Goal: Task Accomplishment & Management: Manage account settings

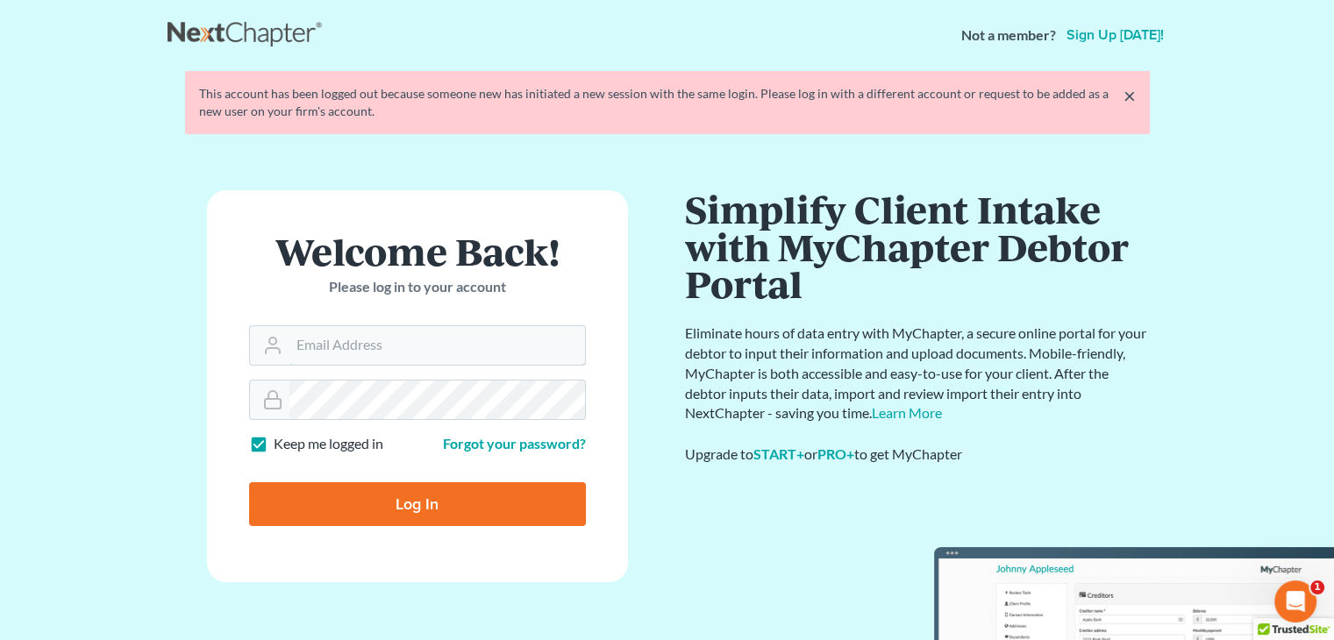
type input "[EMAIL_ADDRESS][DOMAIN_NAME]"
click at [420, 489] on input "Log In" at bounding box center [417, 504] width 337 height 44
type input "Thinking..."
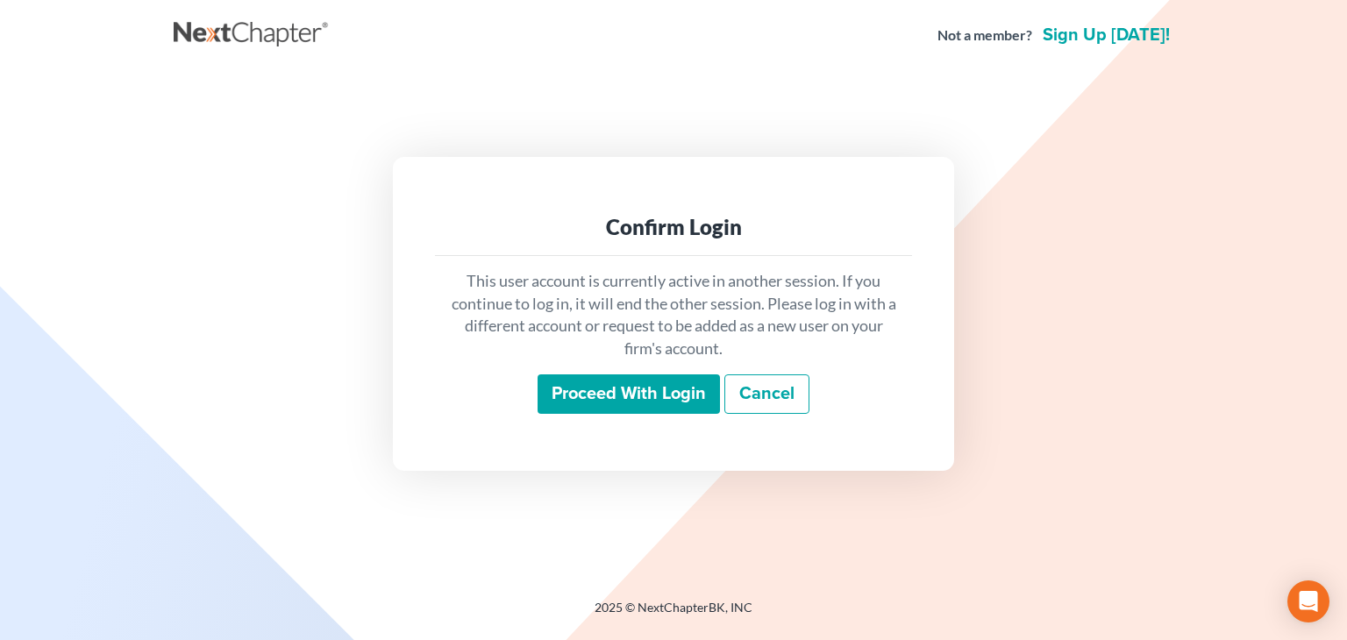
click at [590, 387] on input "Proceed with login" at bounding box center [629, 395] width 182 height 40
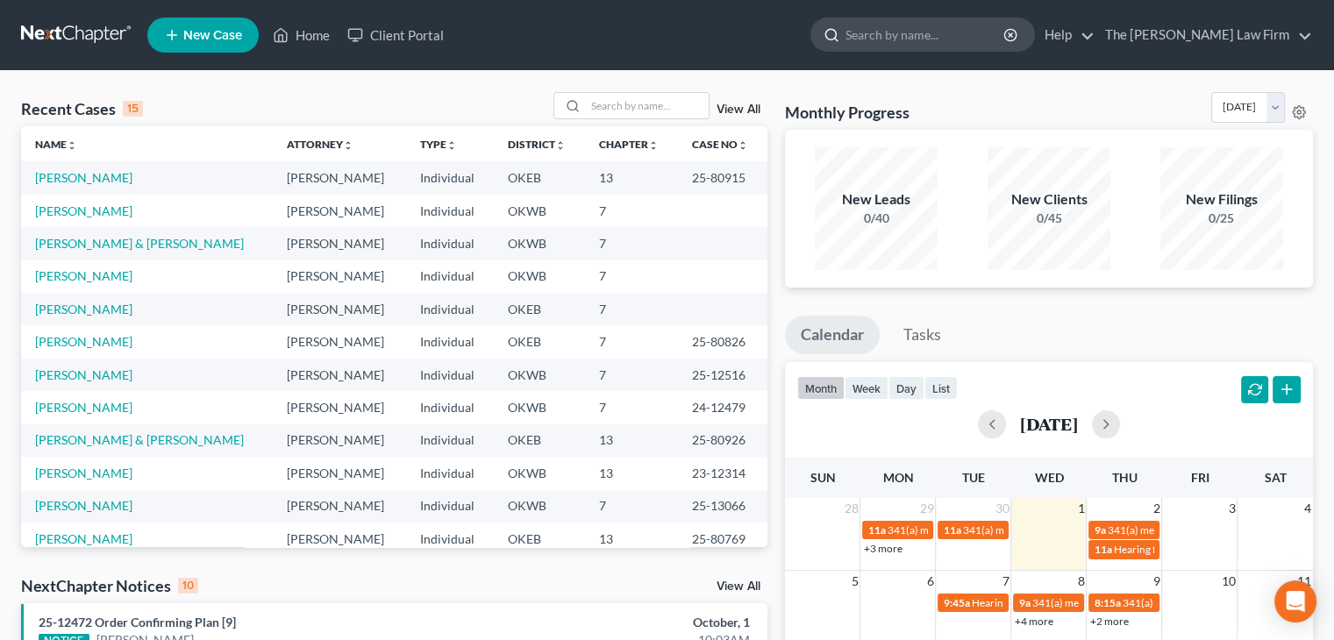
click at [934, 39] on input "search" at bounding box center [926, 34] width 161 height 32
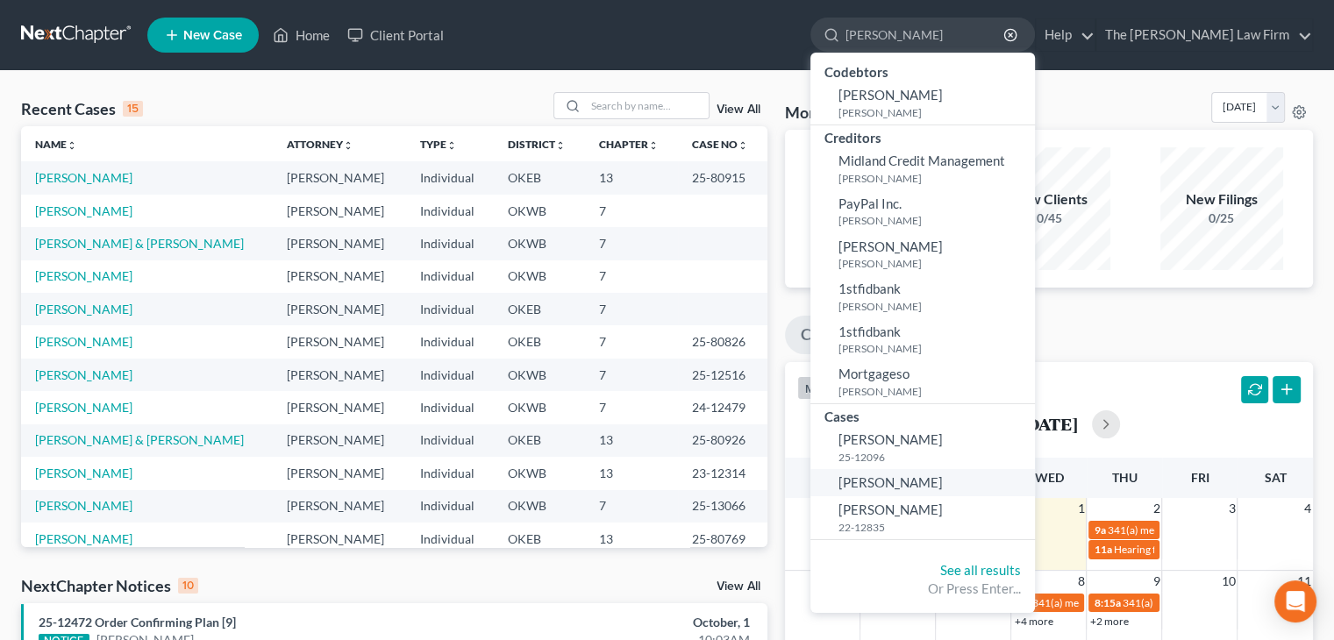
type input "spradlin"
click at [933, 485] on span "Spradlin, Heather" at bounding box center [891, 483] width 104 height 16
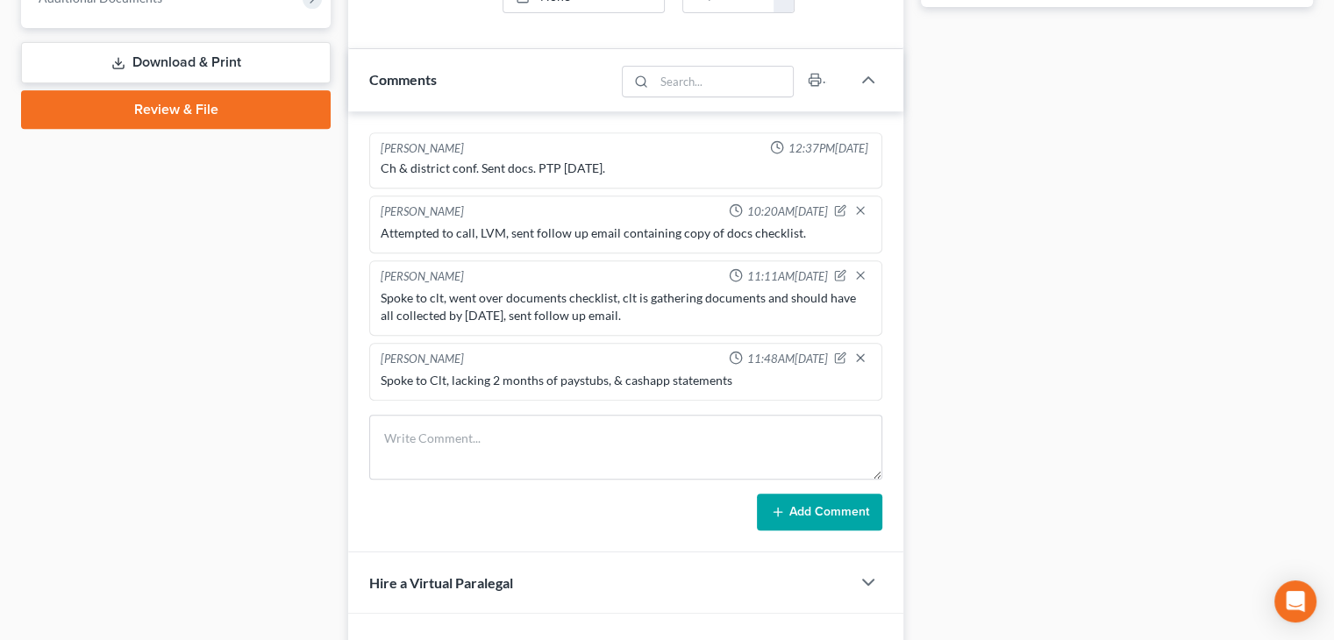
scroll to position [895, 0]
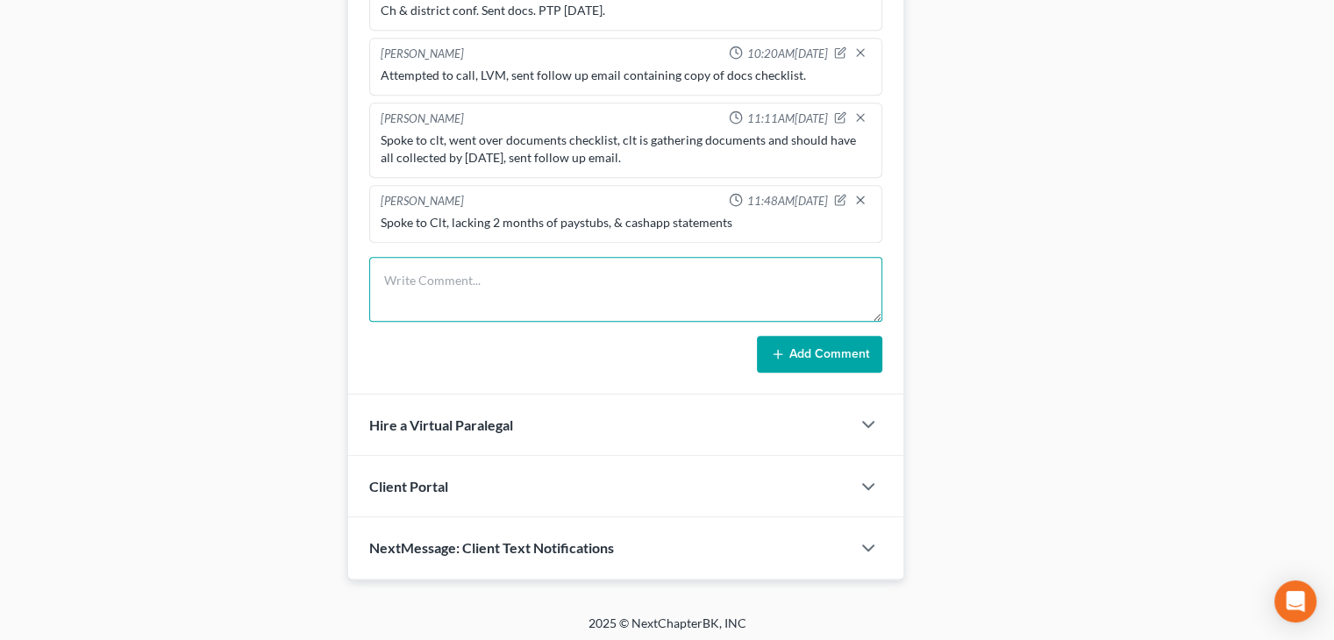
click at [648, 291] on textarea at bounding box center [625, 289] width 513 height 65
click at [648, 291] on textarea "Spoke to clt" at bounding box center [625, 289] width 513 height 65
type textarea "Spoke to clt, lacking 2 months of paystubs and cashapp statements."
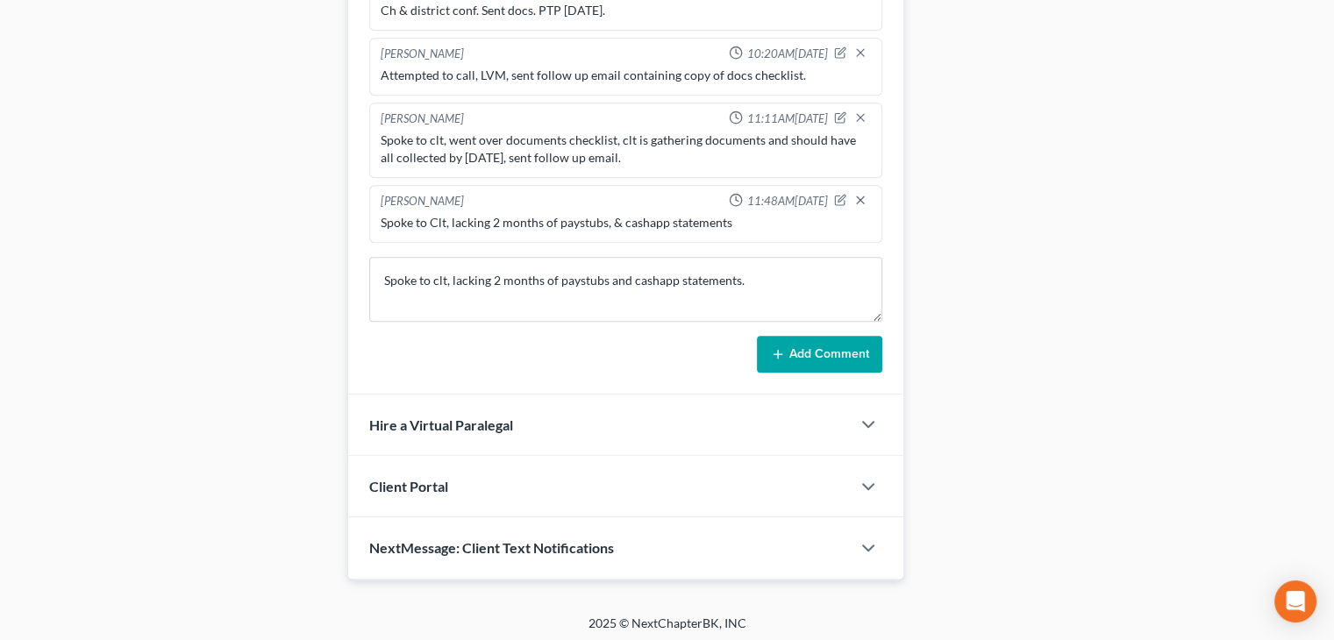
click at [833, 343] on button "Add Comment" at bounding box center [819, 354] width 125 height 37
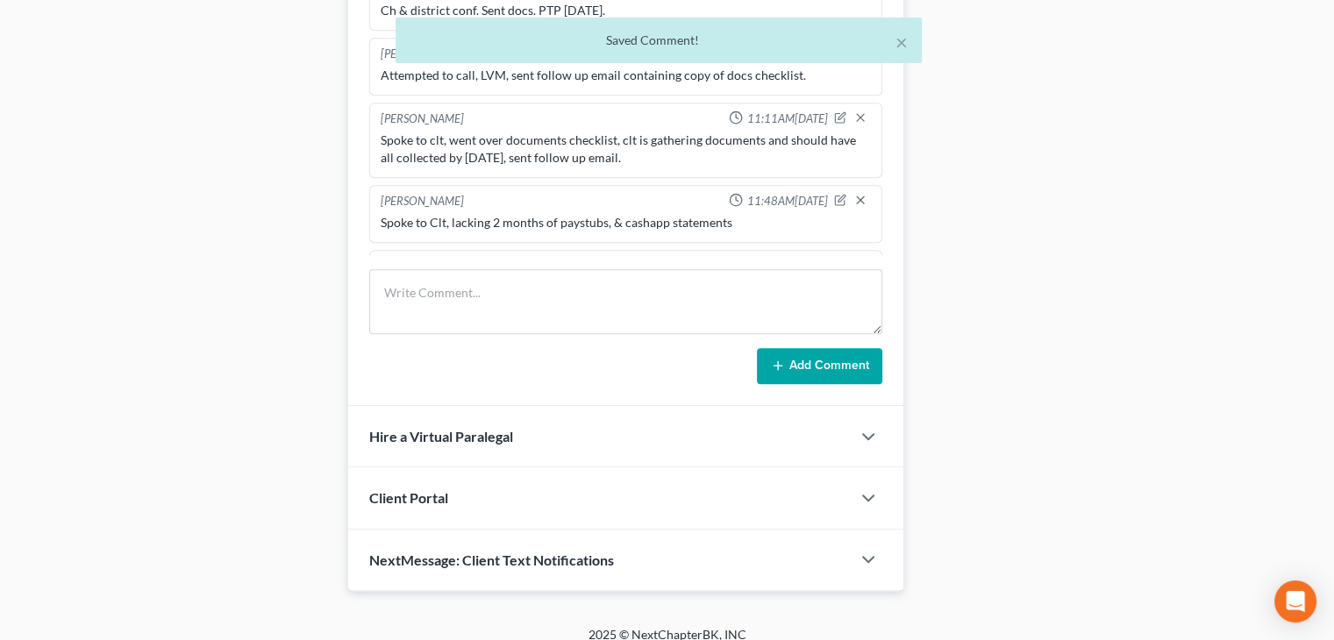
scroll to position [51, 0]
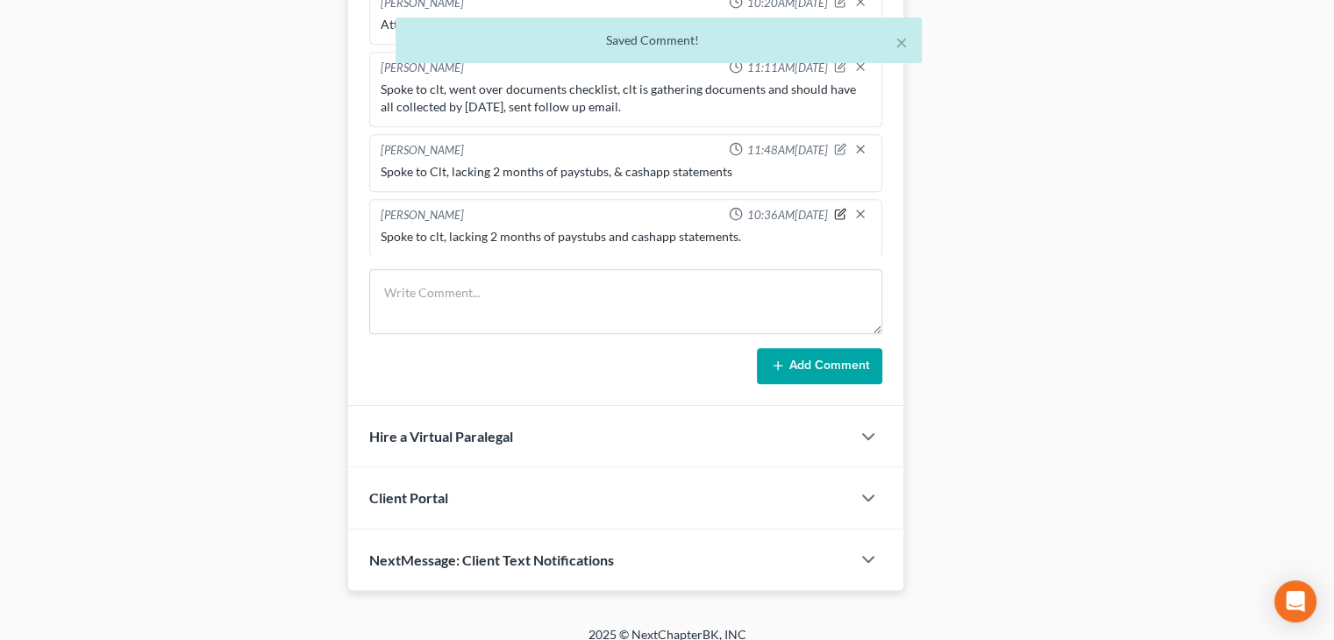
click at [834, 211] on icon "button" at bounding box center [840, 214] width 12 height 12
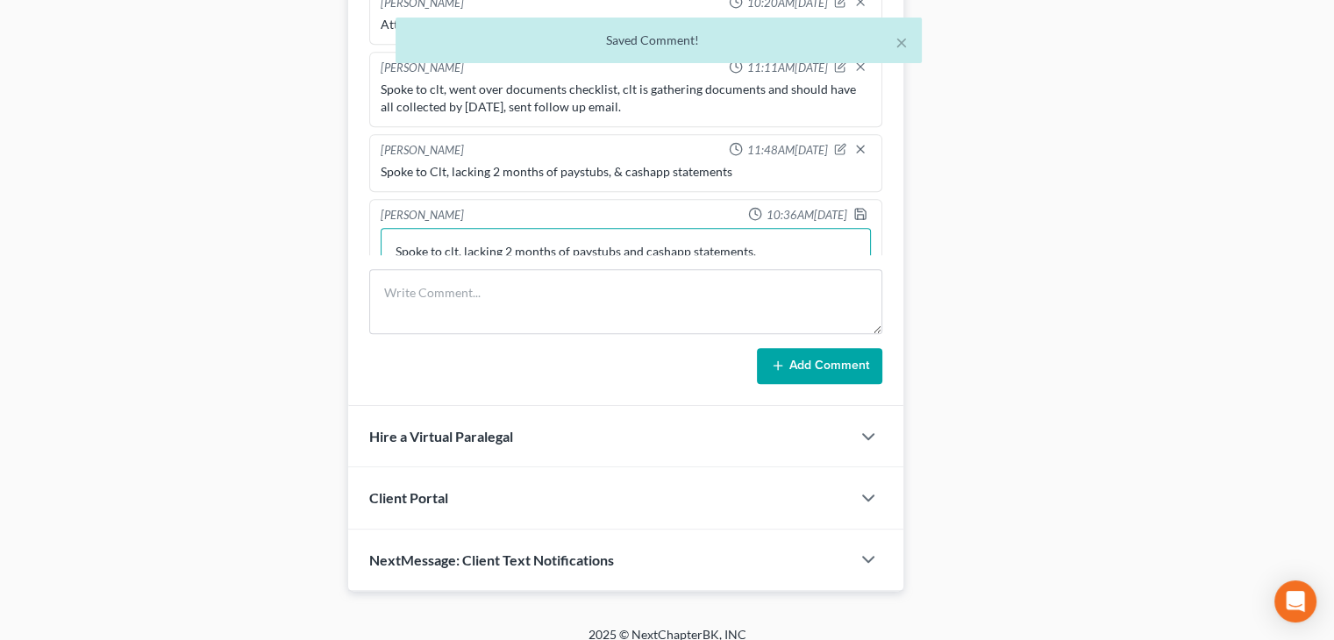
click at [805, 238] on textarea "Spoke to clt, lacking 2 months of paystubs and cashapp statements." at bounding box center [626, 260] width 490 height 65
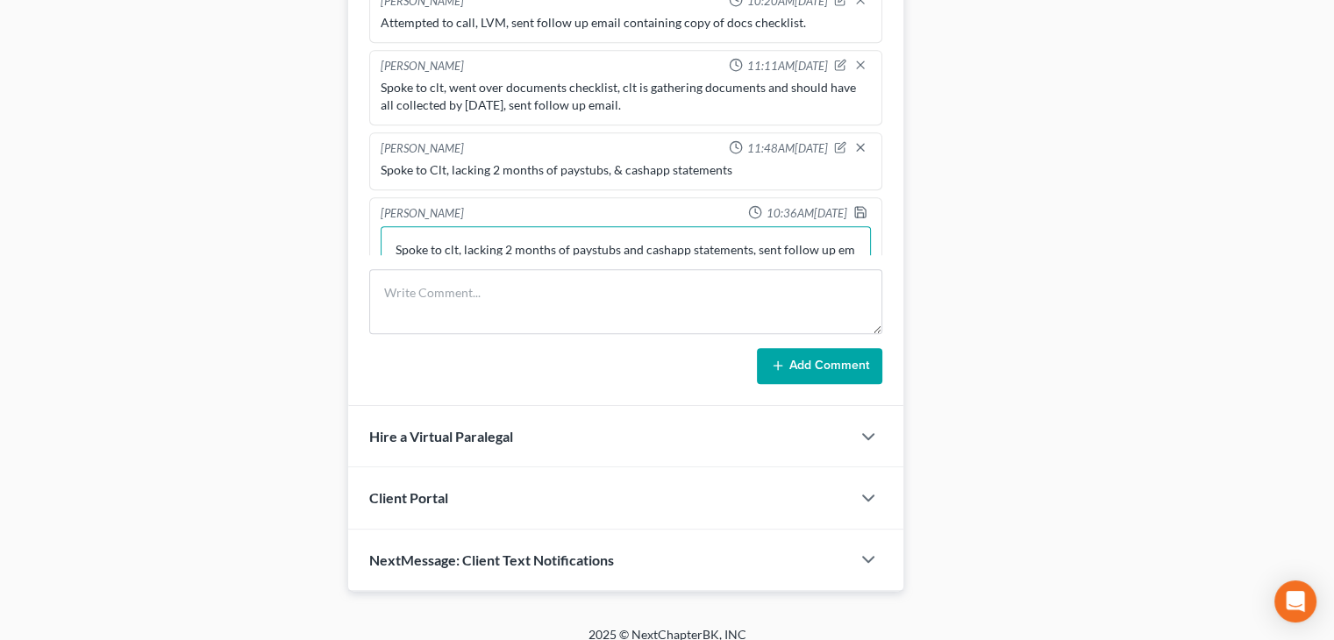
scroll to position [70, 0]
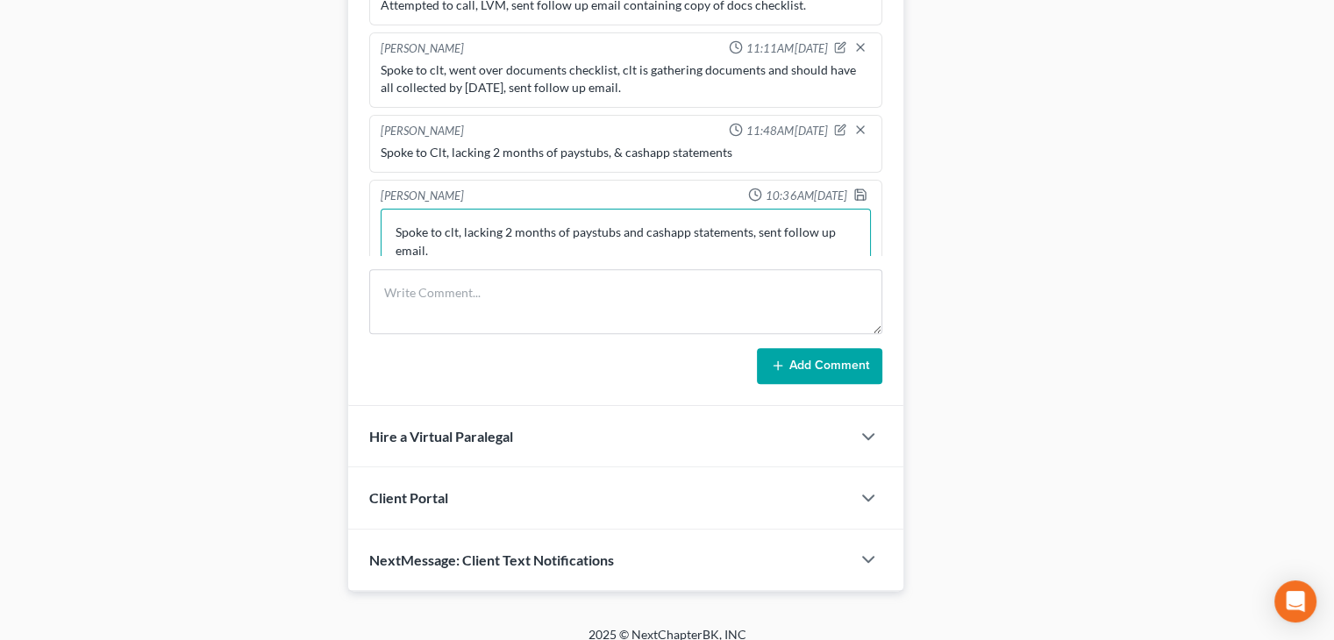
type textarea "Spoke to clt, lacking 2 months of paystubs and cashapp statements, sent follow …"
click at [842, 180] on div "Nyah Toilolo 10:36AM, 10/01/2025 Spoke to clt, lacking 2 months of paystubs and…" at bounding box center [625, 232] width 513 height 105
click at [858, 189] on polyline "button" at bounding box center [860, 190] width 4 height 3
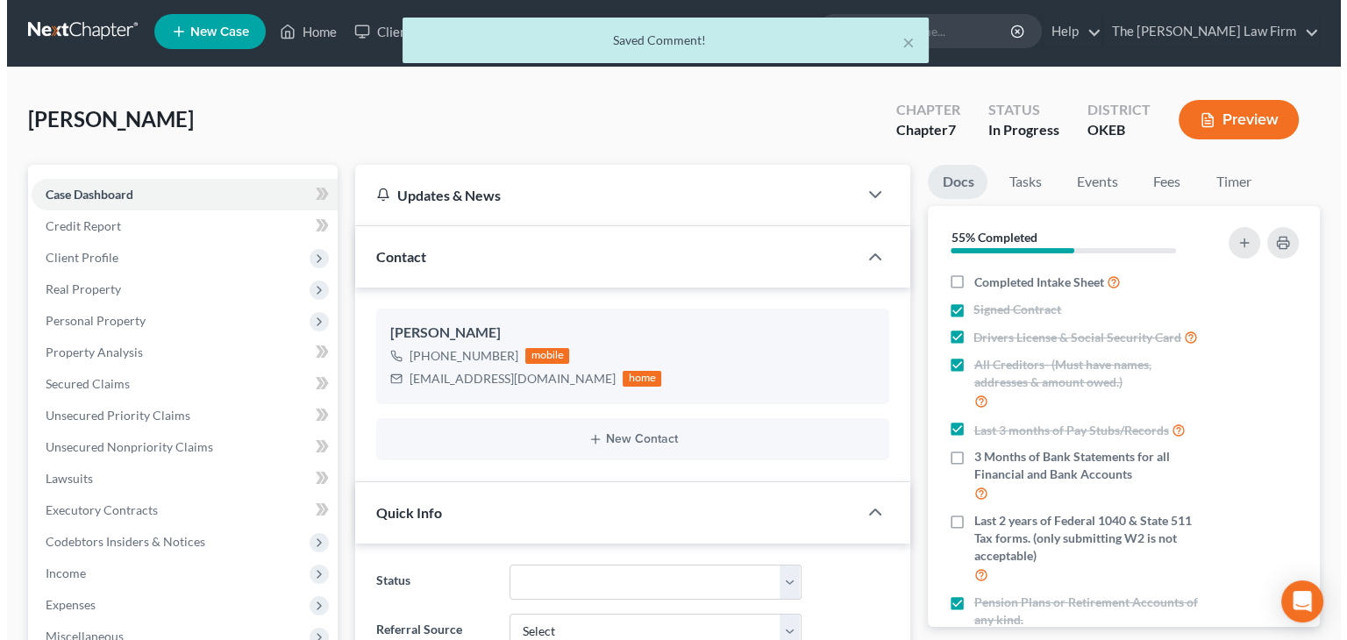
scroll to position [0, 0]
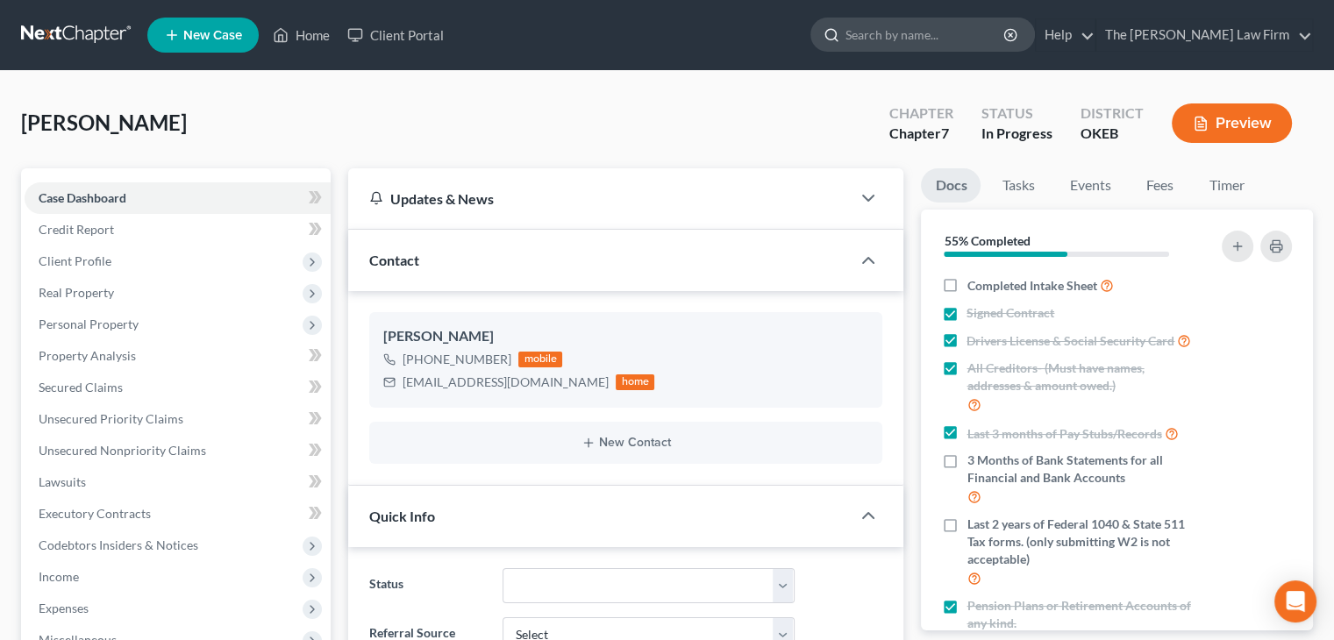
click at [970, 39] on input "search" at bounding box center [926, 34] width 161 height 32
type input "stone"
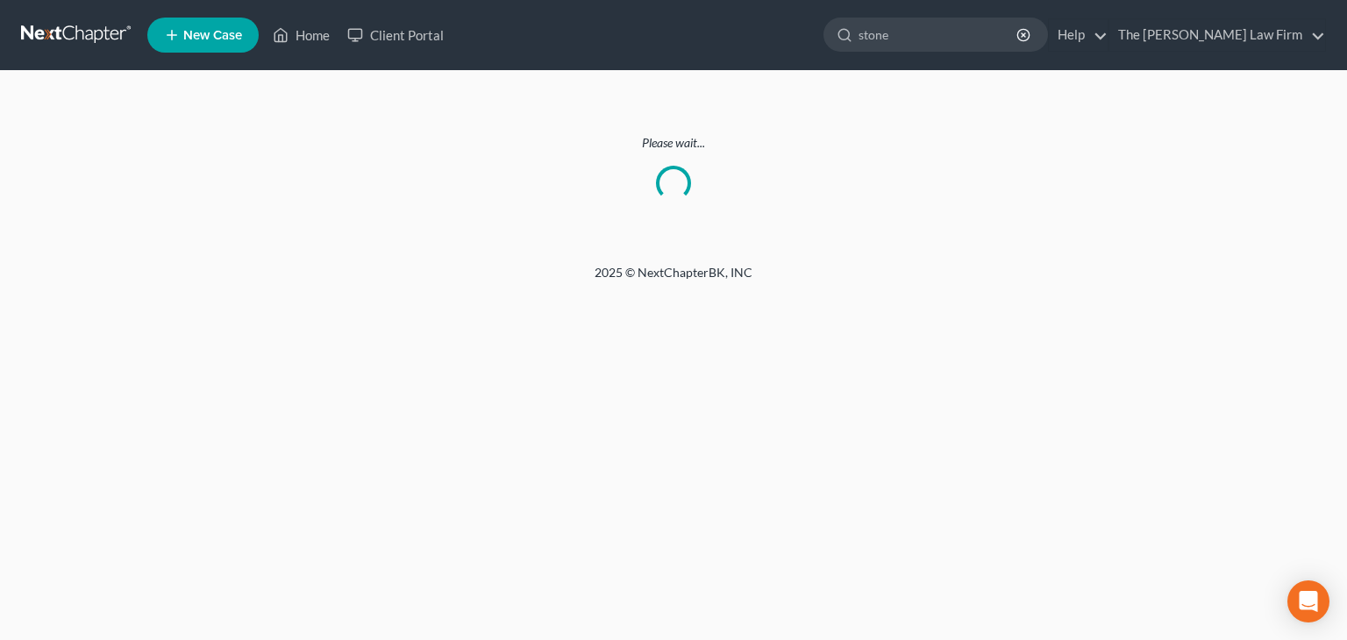
click at [966, 52] on form "stone" at bounding box center [936, 35] width 225 height 35
click at [967, 50] on input "stone" at bounding box center [939, 34] width 161 height 32
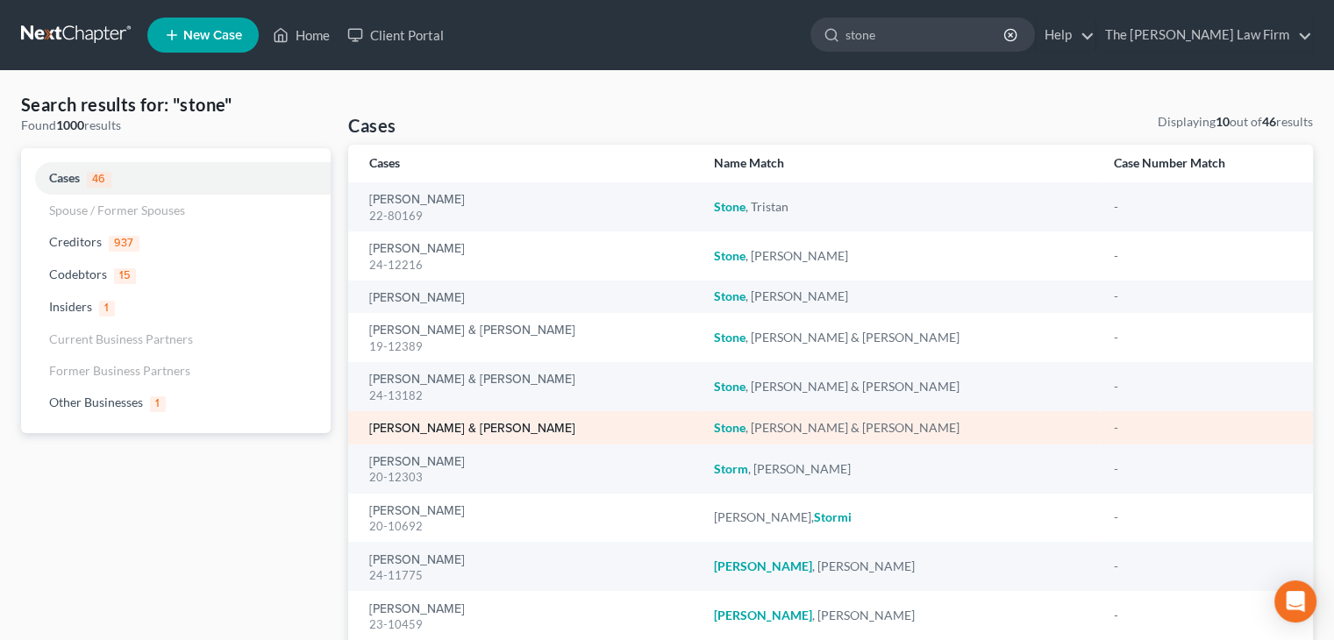
click at [449, 430] on link "[PERSON_NAME] & [PERSON_NAME]" at bounding box center [472, 429] width 206 height 12
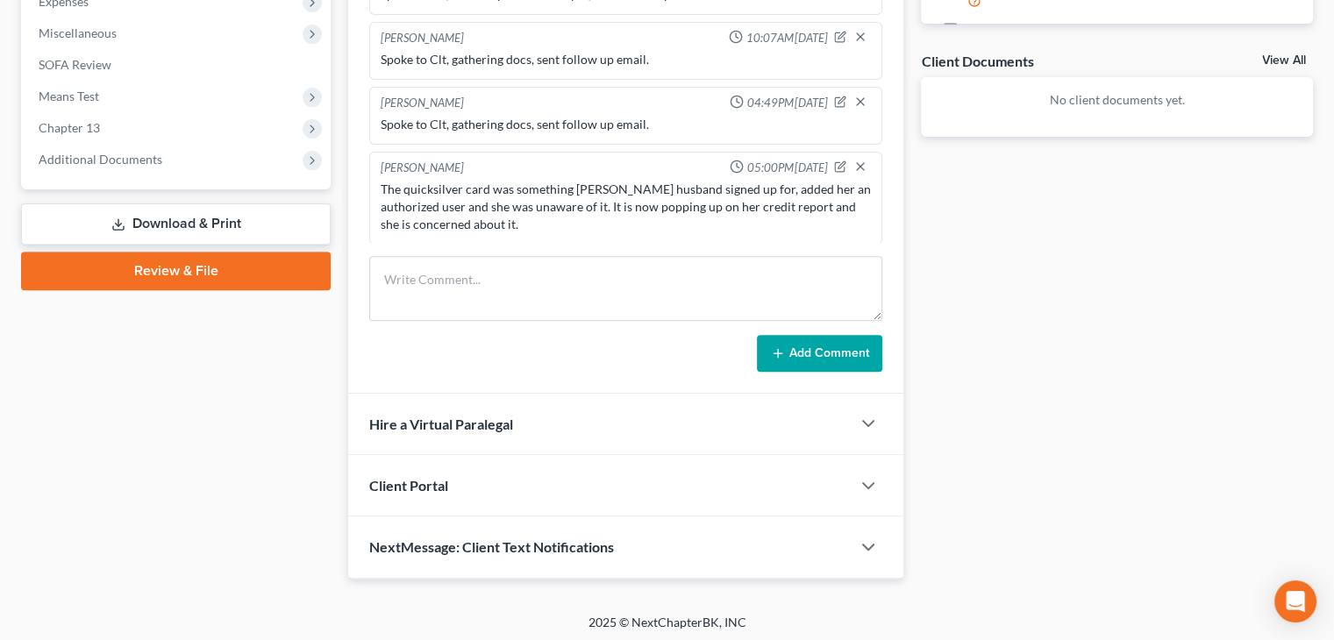
scroll to position [610, 0]
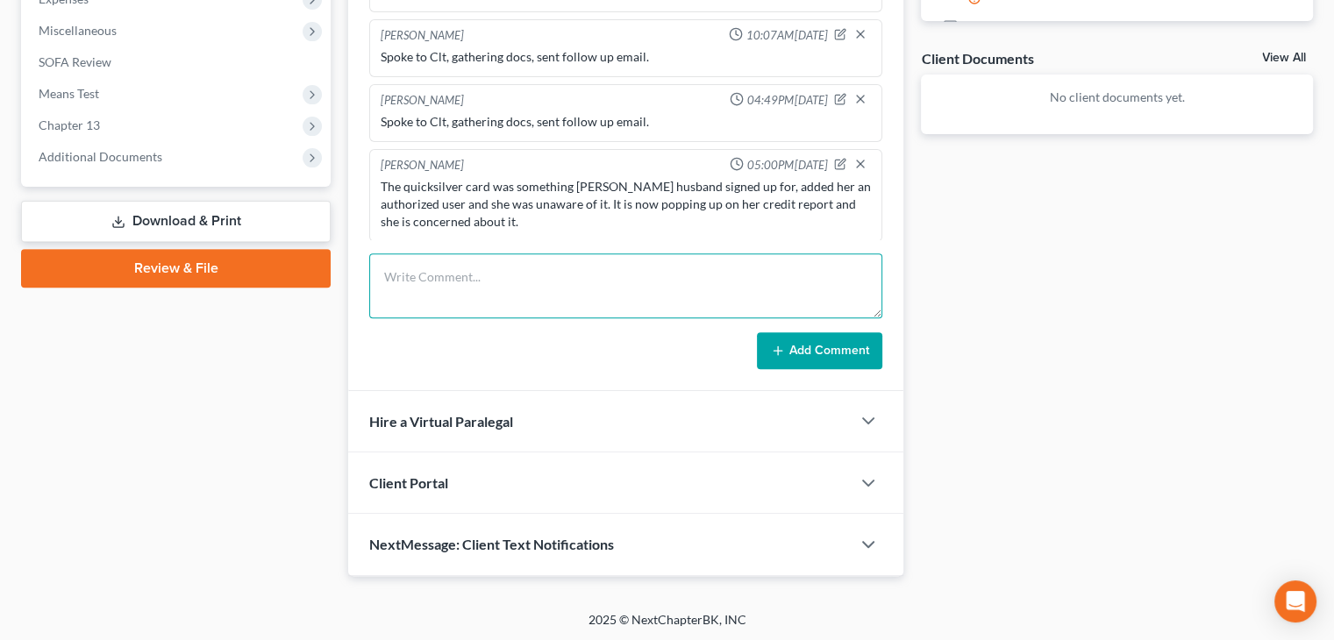
click at [603, 296] on textarea at bounding box center [625, 286] width 513 height 65
type textarea "S"
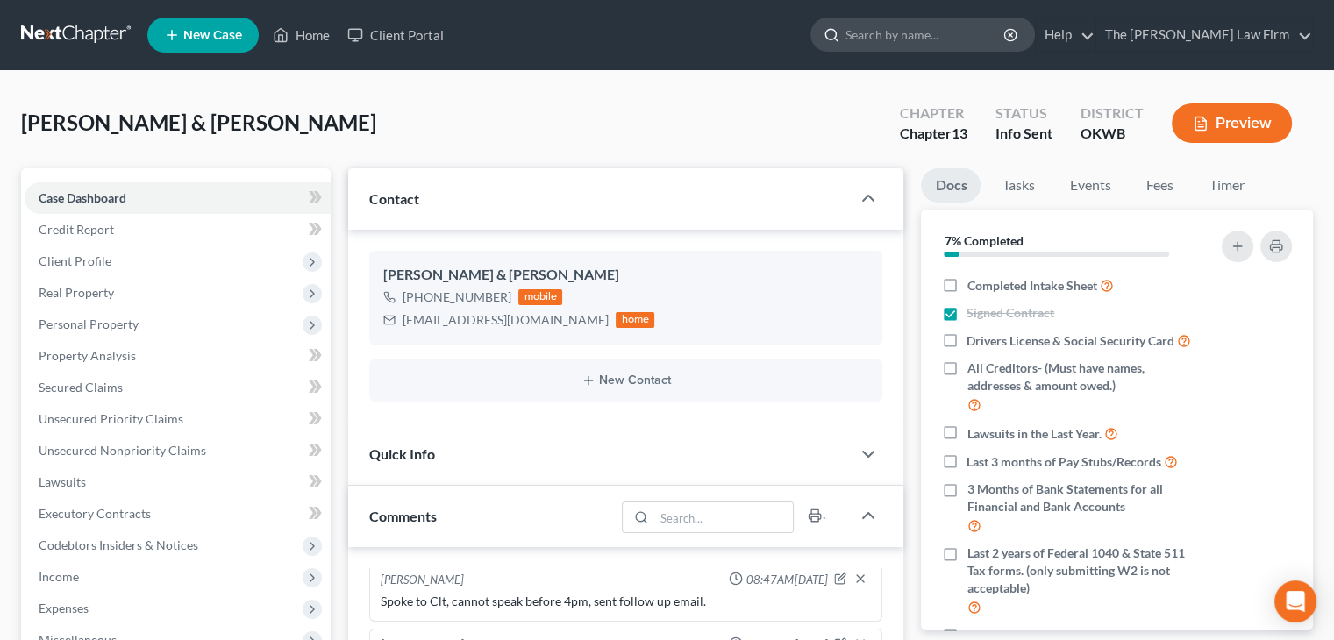
click at [942, 24] on input "search" at bounding box center [926, 34] width 161 height 32
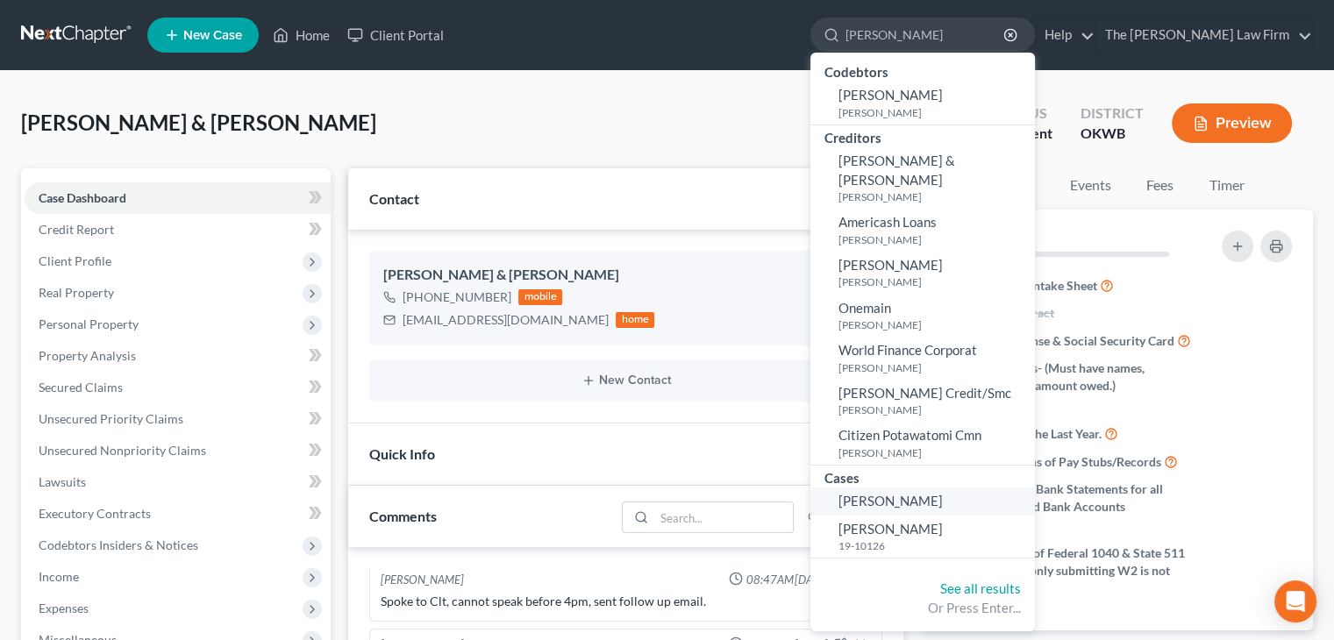
type input "[PERSON_NAME]"
click at [943, 493] on span "[PERSON_NAME]" at bounding box center [891, 501] width 104 height 16
select select "1"
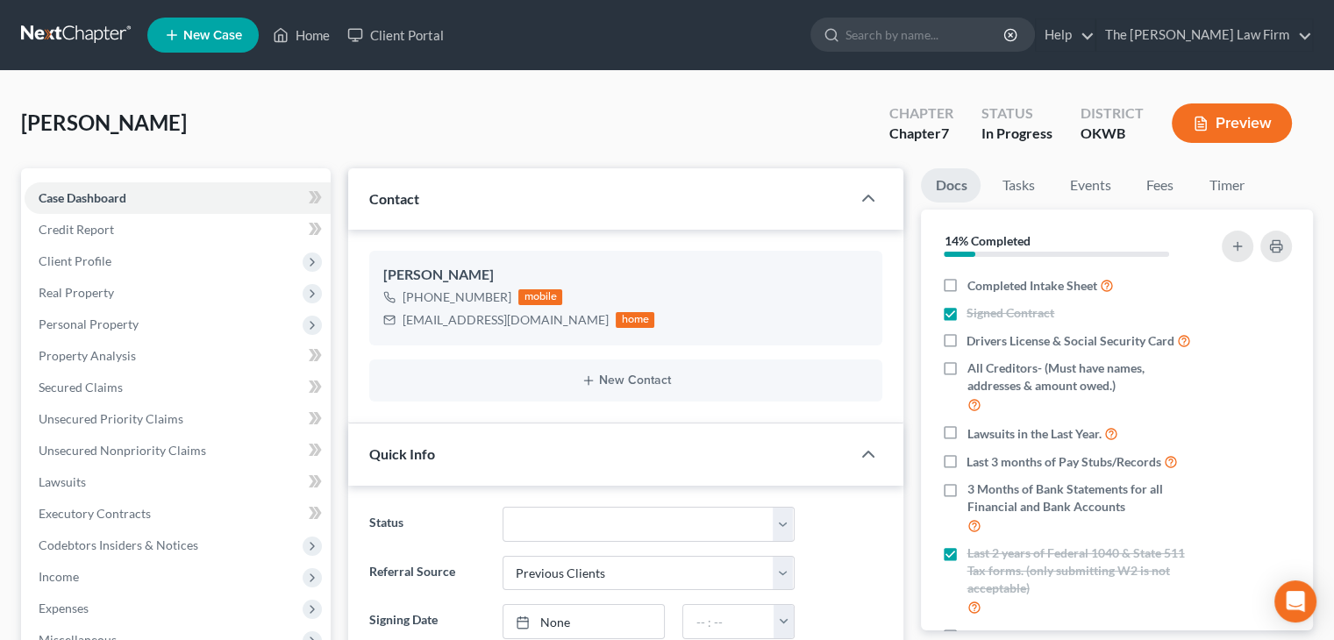
scroll to position [347, 0]
click at [967, 344] on label "Drivers License & Social Security Card" at bounding box center [1079, 341] width 225 height 20
click at [974, 342] on input "Drivers License & Social Security Card" at bounding box center [979, 336] width 11 height 11
checkbox input "true"
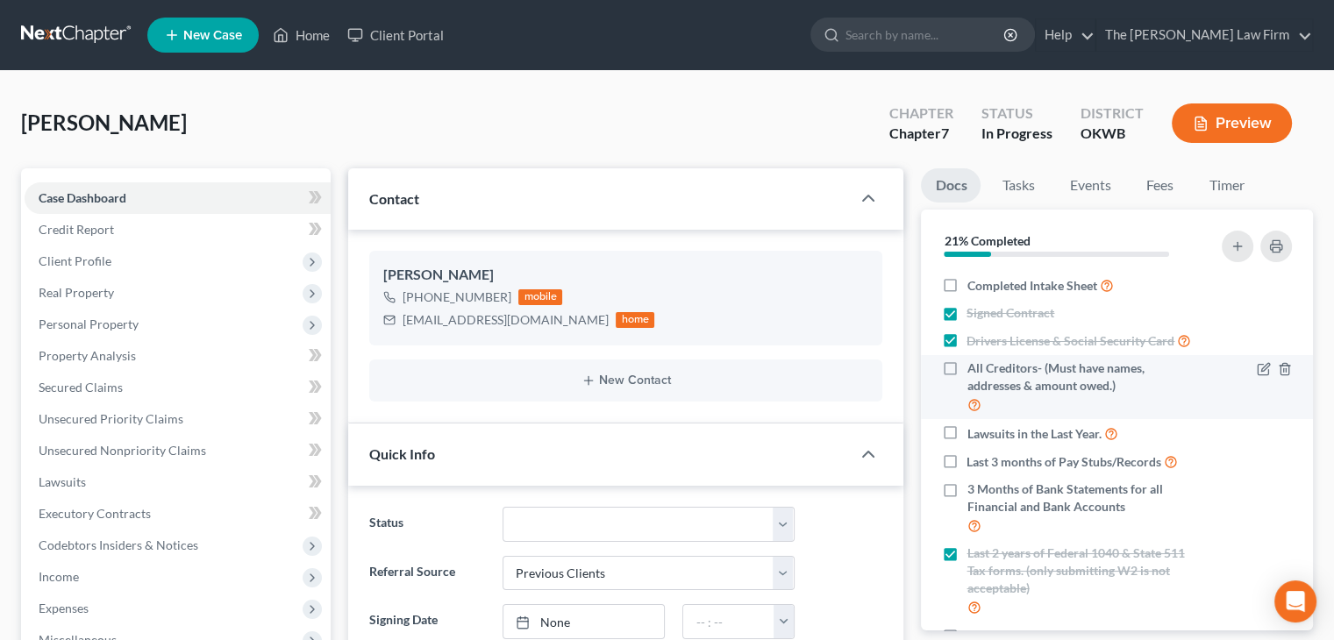
click at [967, 390] on label "All Creditors- (Must have names, addresses & amount owed.)" at bounding box center [1083, 387] width 233 height 55
click at [974, 371] on input "All Creditors- (Must have names, addresses & amount owed.)" at bounding box center [979, 365] width 11 height 11
checkbox input "true"
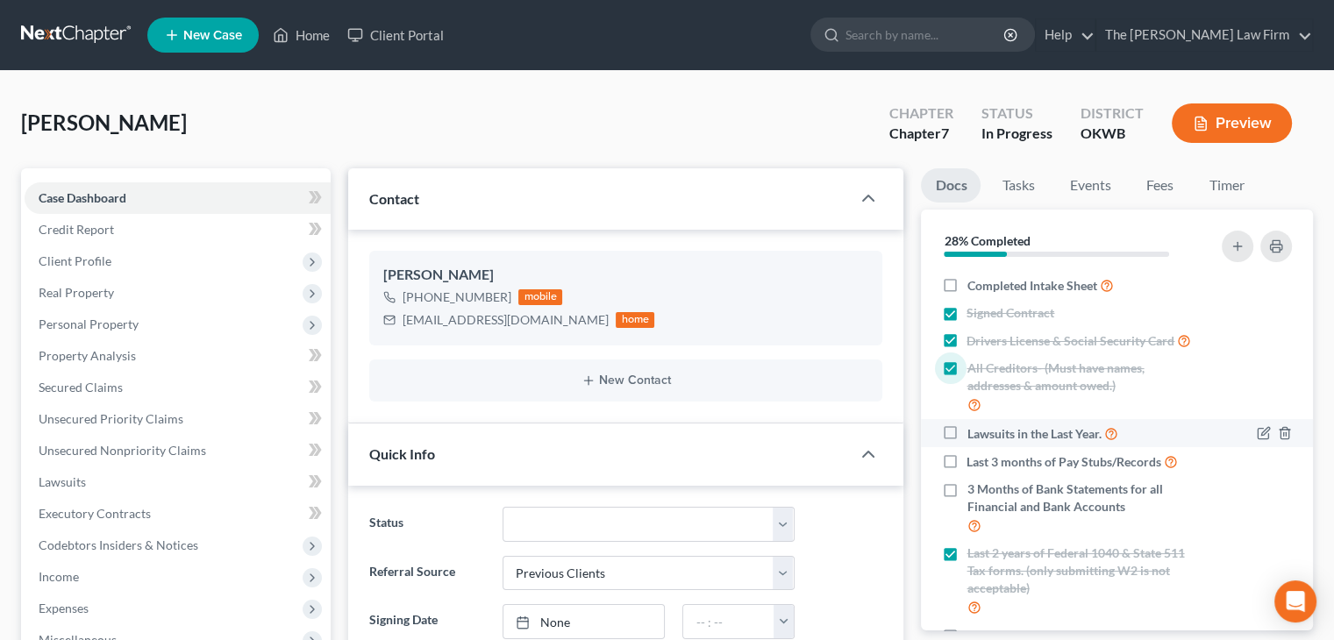
click at [967, 444] on label "Lawsuits in the Last Year." at bounding box center [1042, 434] width 151 height 20
click at [974, 435] on input "Lawsuits in the Last Year." at bounding box center [979, 429] width 11 height 11
checkbox input "true"
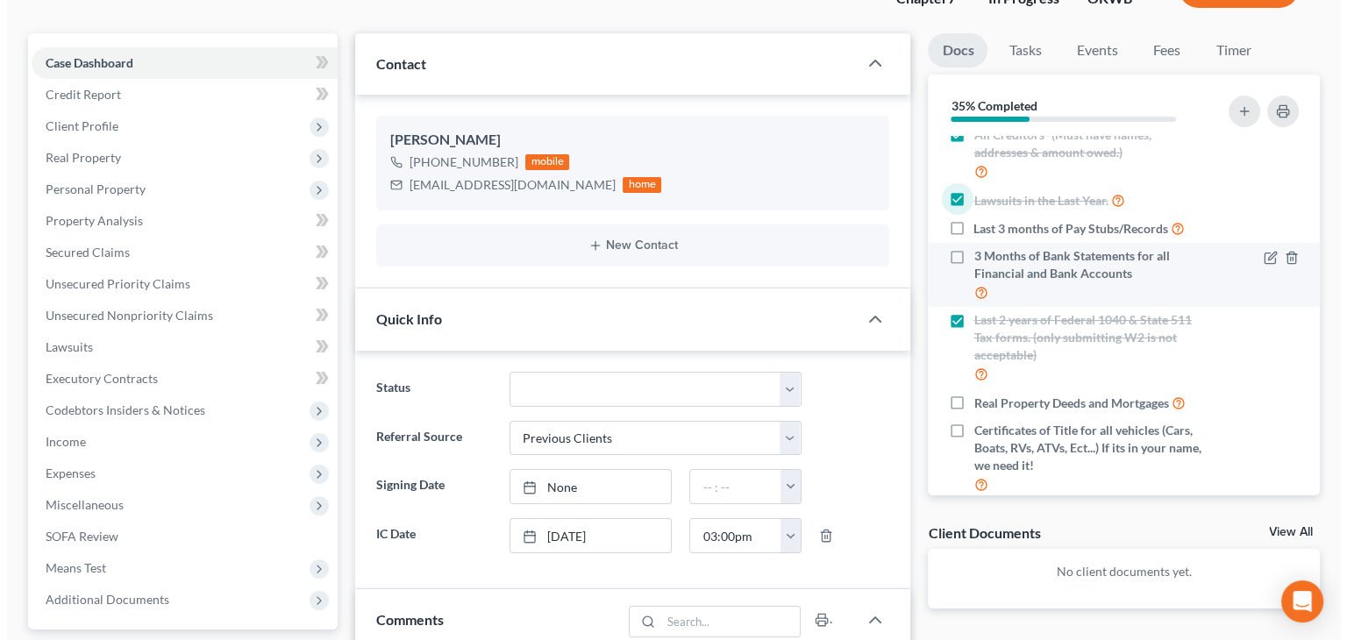
scroll to position [288, 0]
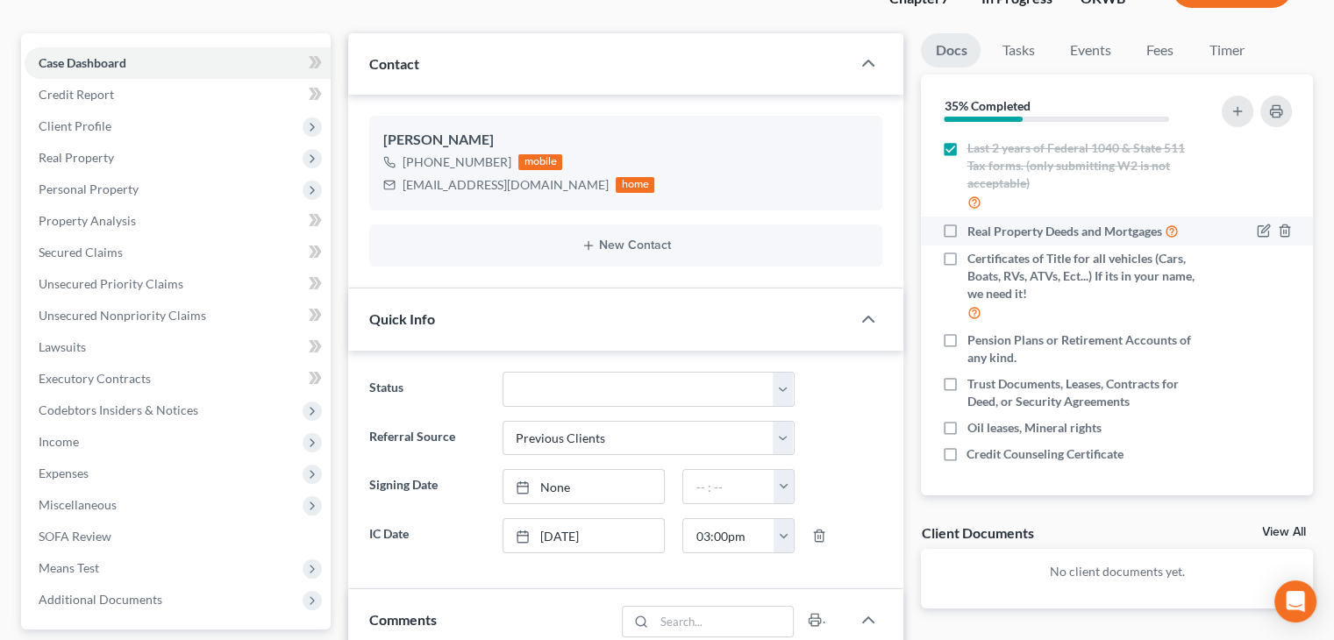
click at [1281, 231] on div at bounding box center [1255, 231] width 92 height 20
click at [1281, 232] on icon "button" at bounding box center [1285, 230] width 8 height 11
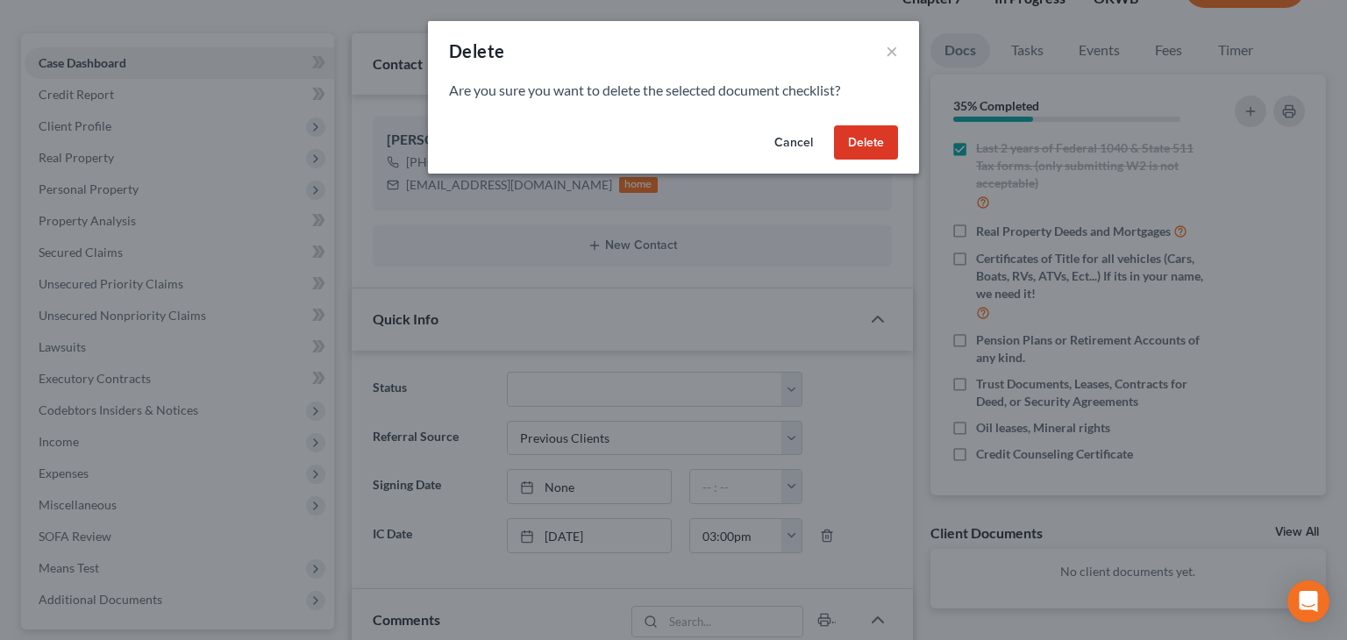
click at [877, 133] on button "Delete" at bounding box center [866, 142] width 64 height 35
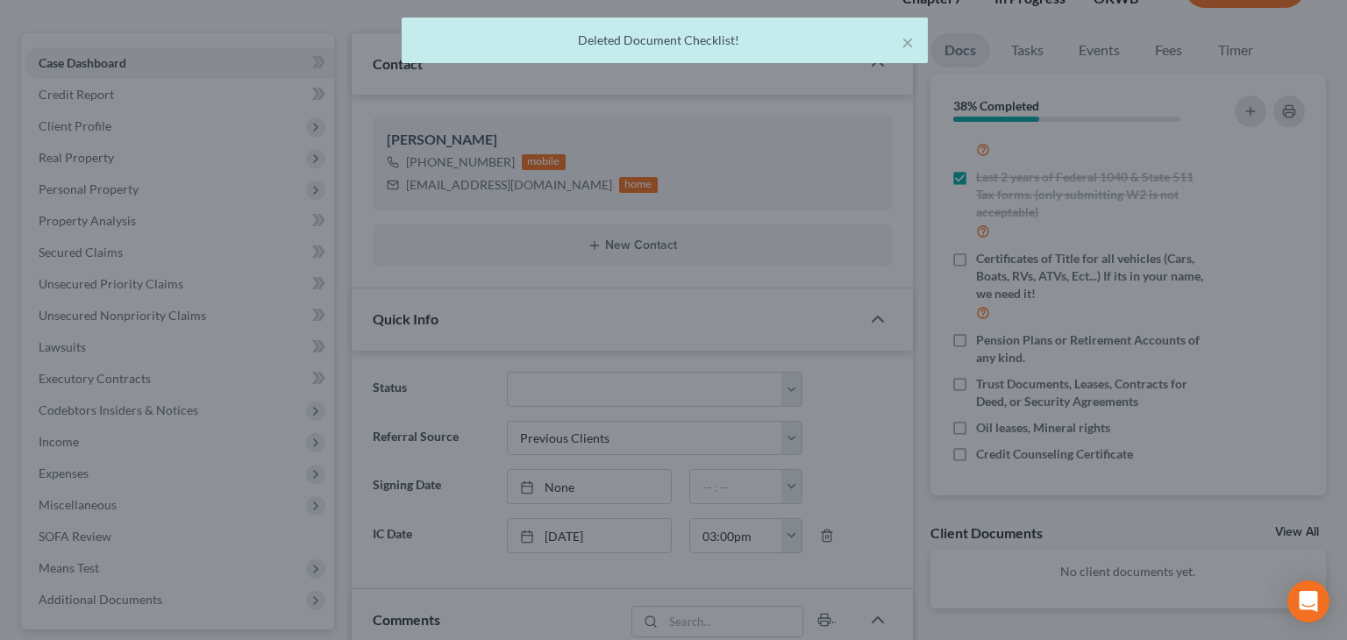
scroll to position [259, 0]
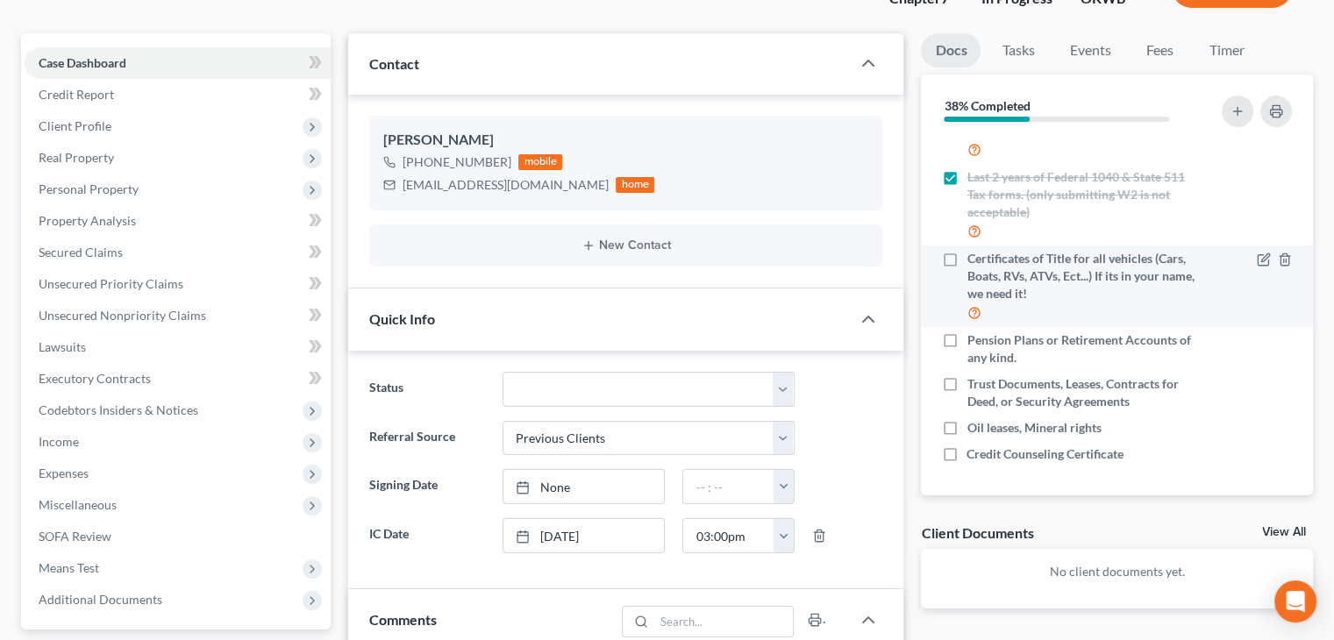
click at [967, 266] on label "Certificates of Title for all vehicles (Cars, Boats, RVs, ATVs, Ect...) If its …" at bounding box center [1083, 286] width 233 height 73
click at [974, 261] on input "Certificates of Title for all vehicles (Cars, Boats, RVs, ATVs, Ect...) If its …" at bounding box center [979, 255] width 11 height 11
checkbox input "true"
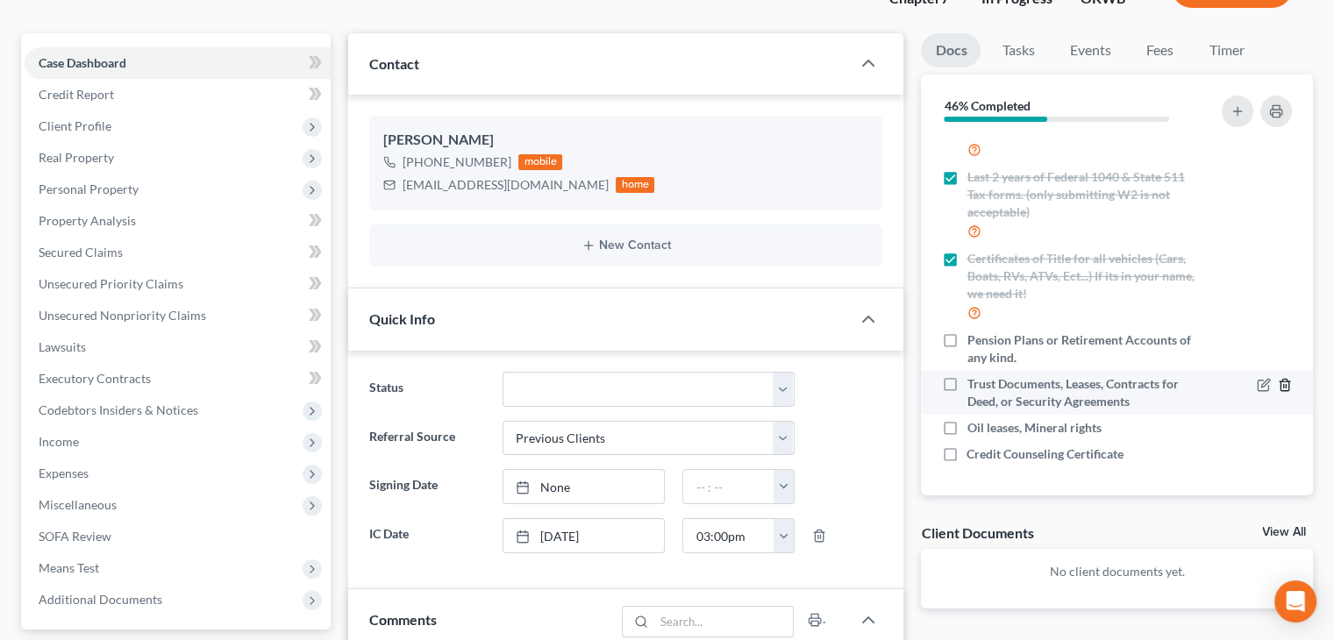
click at [1278, 379] on icon "button" at bounding box center [1285, 385] width 14 height 14
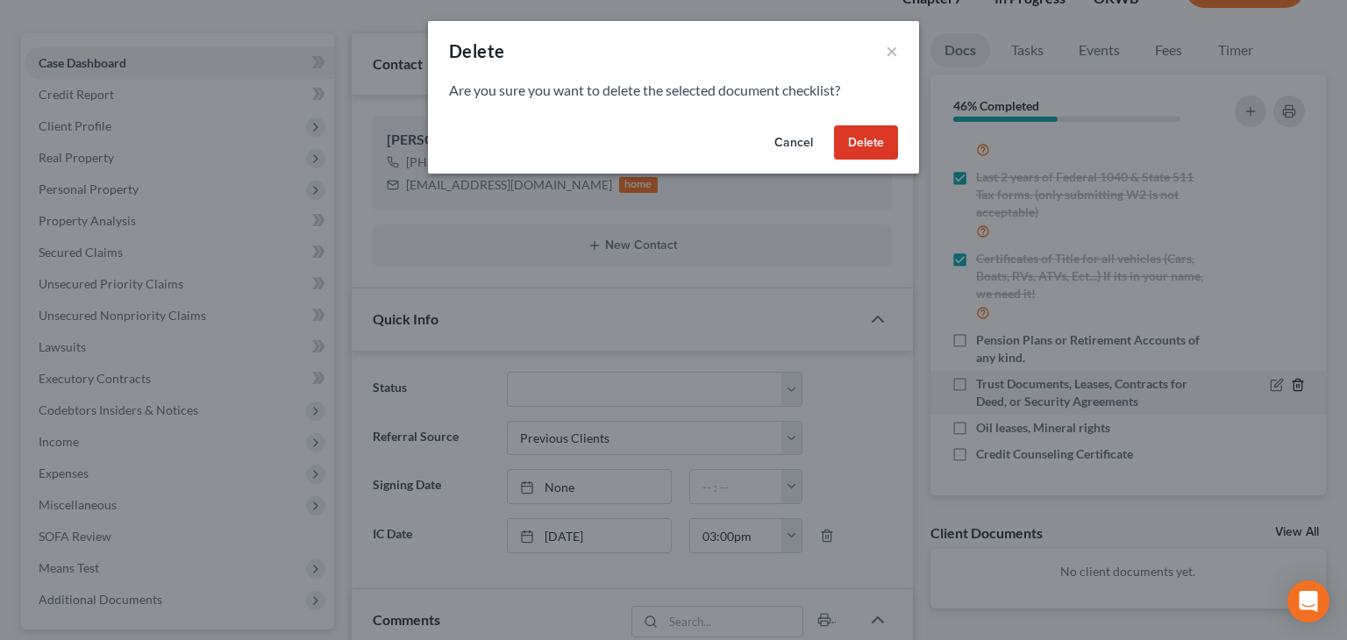
scroll to position [241, 0]
click at [860, 134] on button "Delete" at bounding box center [866, 142] width 64 height 35
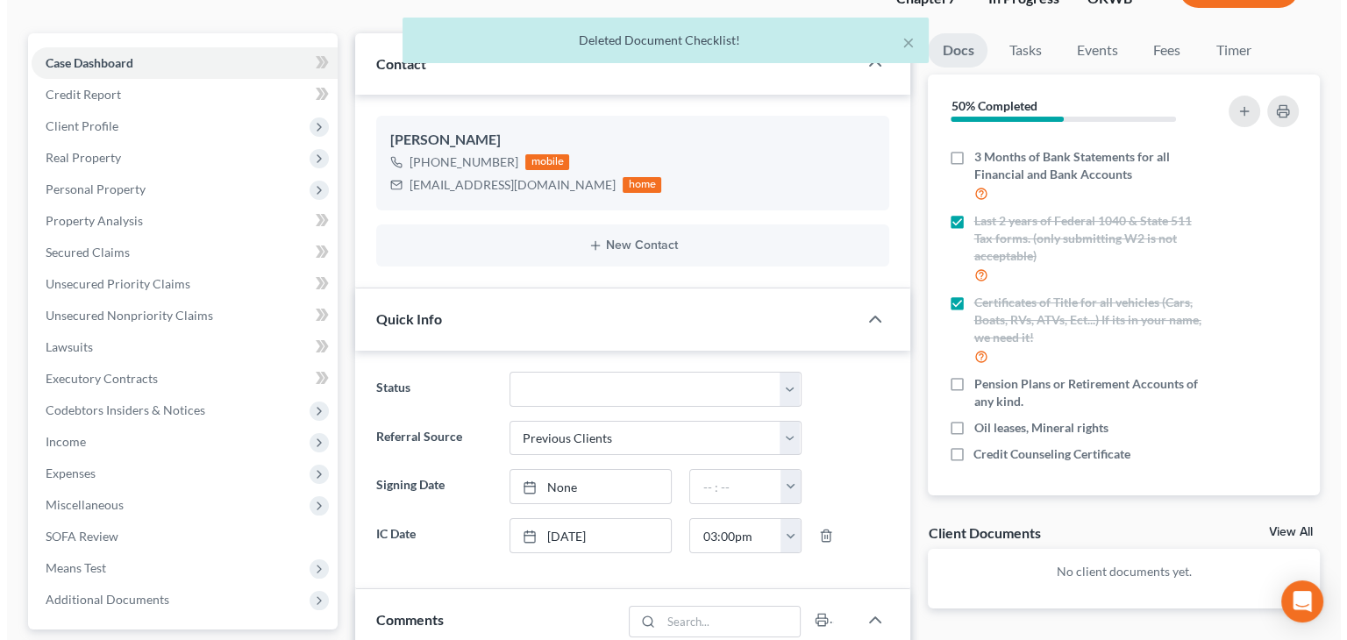
scroll to position [215, 0]
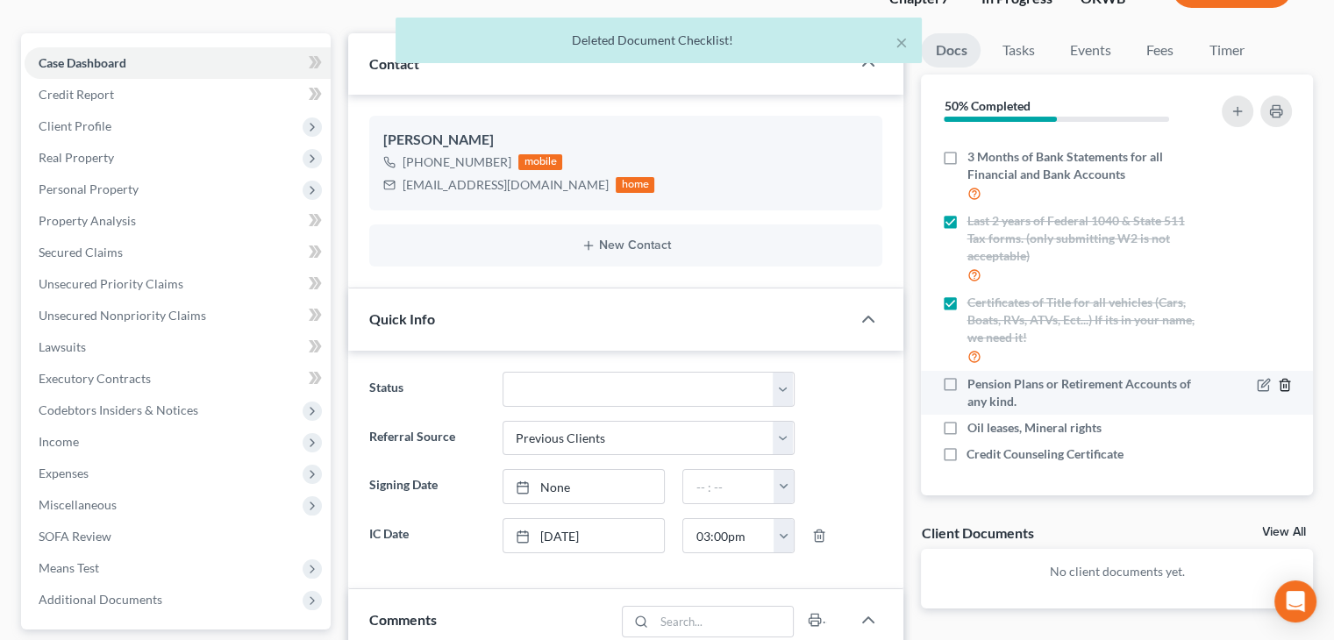
click at [1284, 385] on line "button" at bounding box center [1284, 387] width 0 height 4
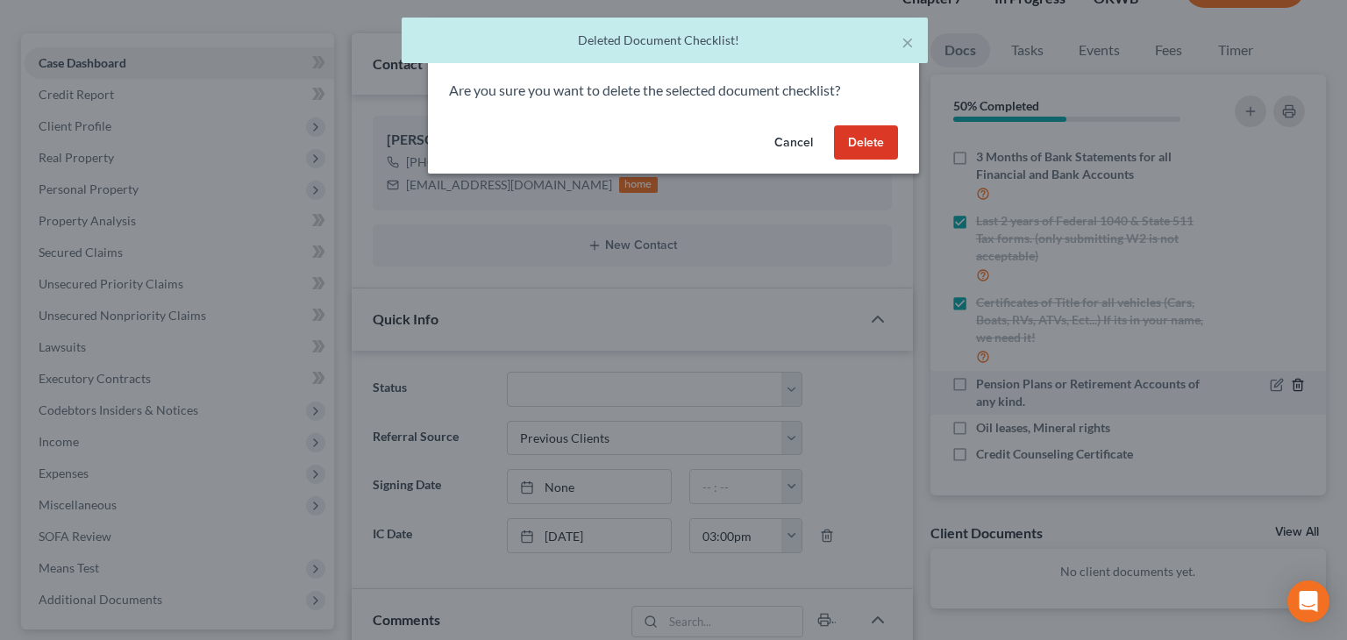
scroll to position [197, 0]
click at [884, 132] on button "Delete" at bounding box center [866, 142] width 64 height 35
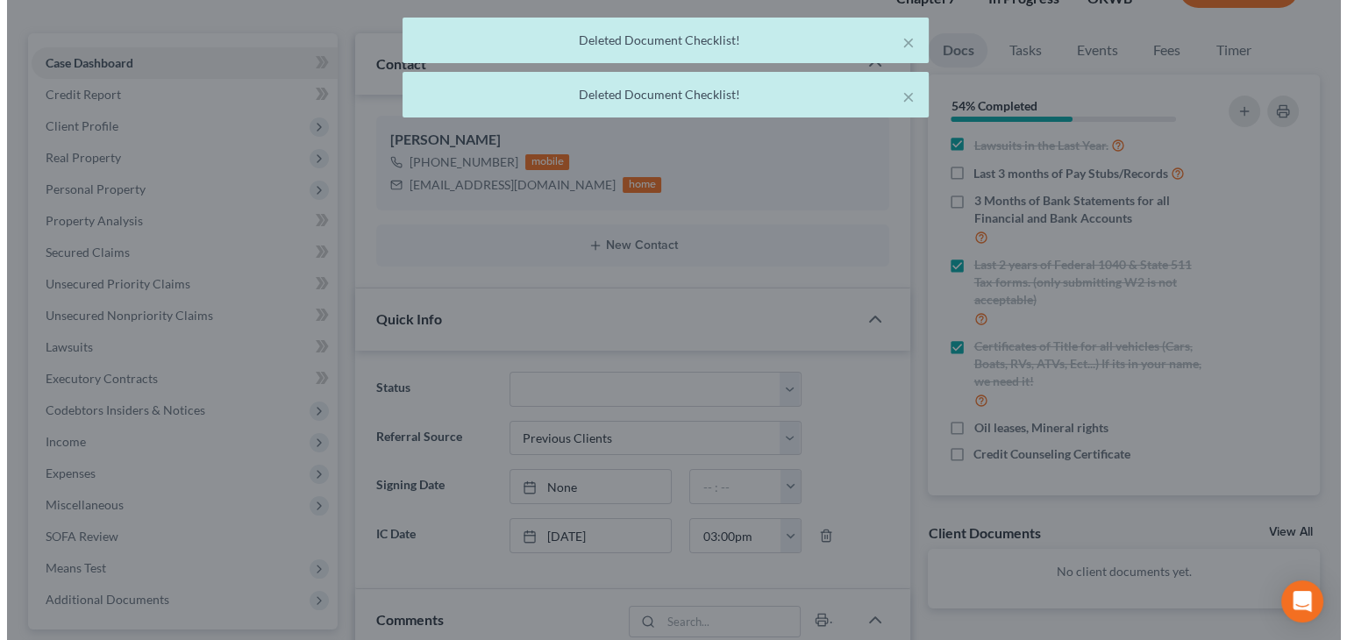
scroll to position [171, 0]
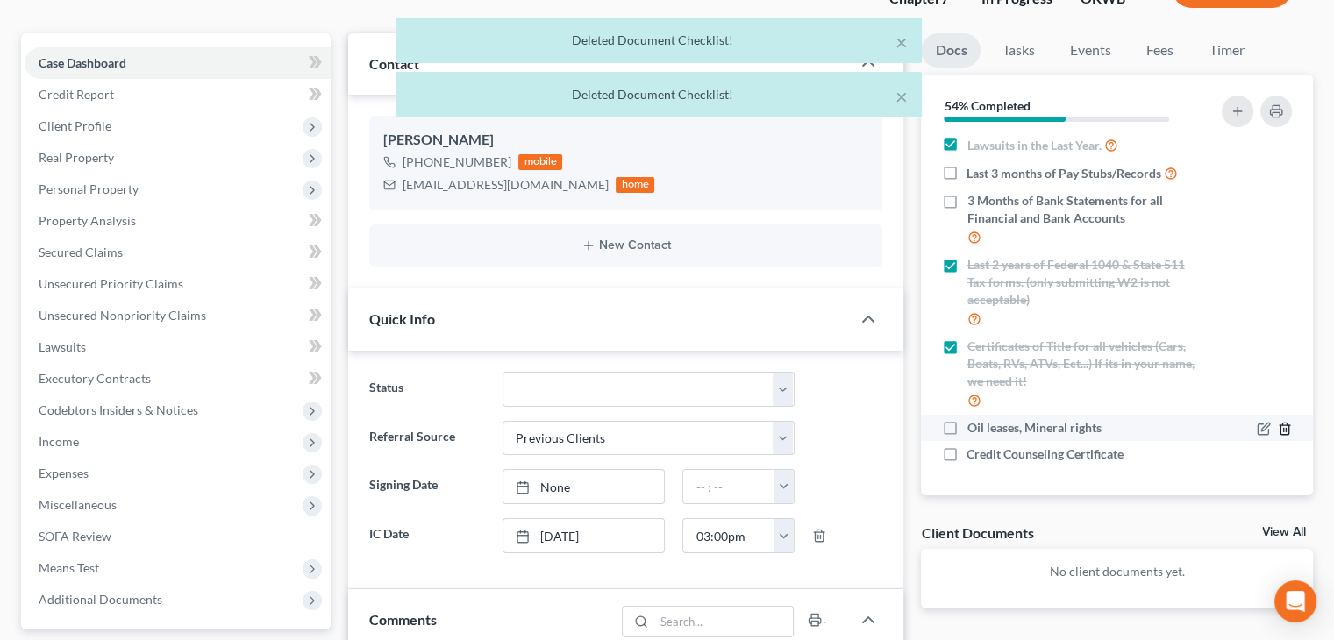
click at [1278, 425] on icon "button" at bounding box center [1285, 429] width 14 height 14
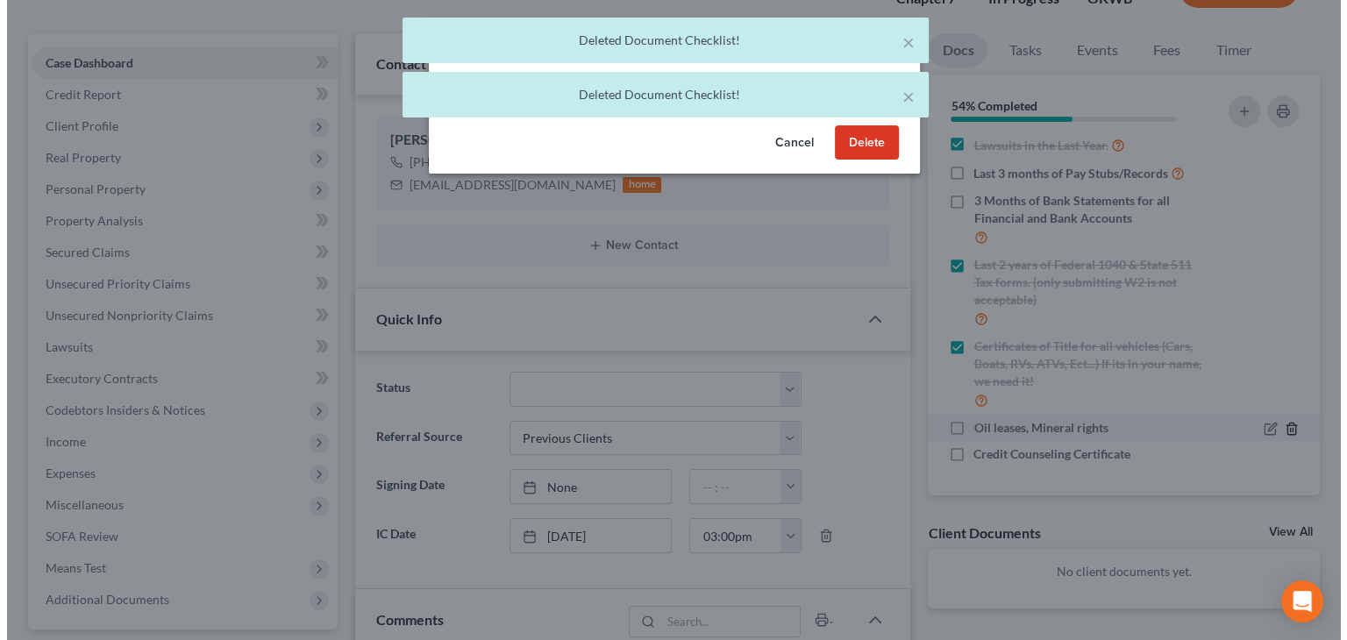
scroll to position [154, 0]
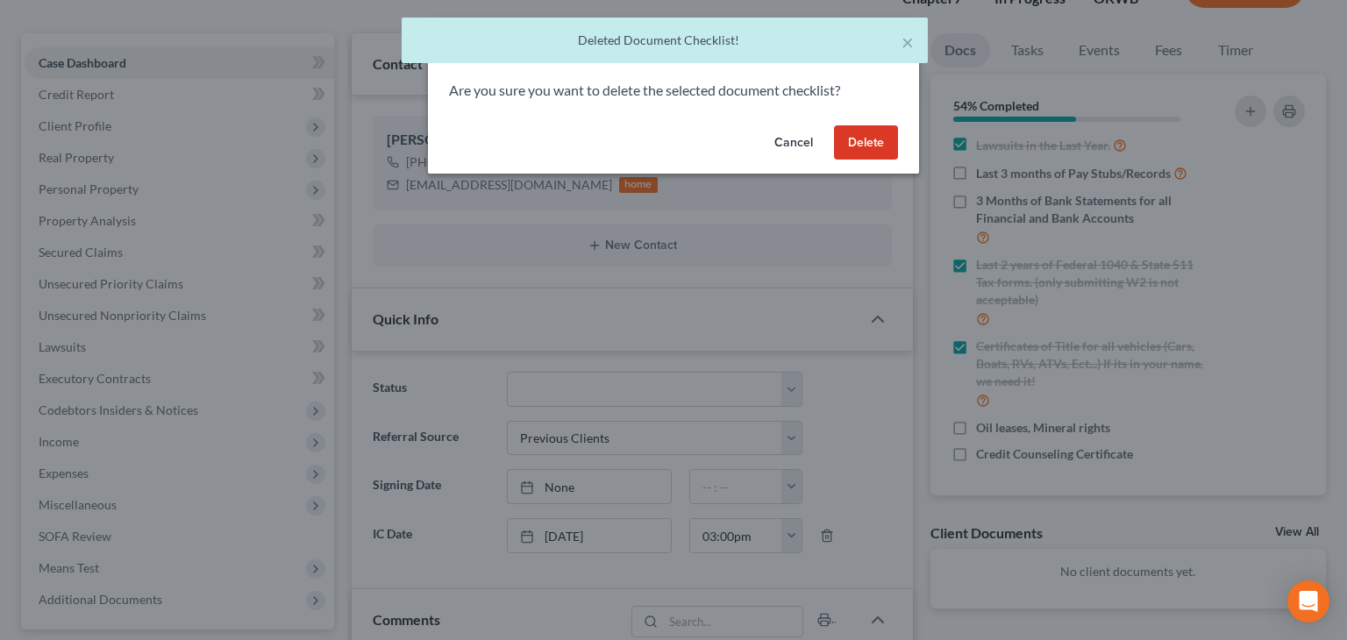
click at [883, 162] on div "Cancel Delete" at bounding box center [673, 146] width 491 height 56
click at [873, 149] on button "Delete" at bounding box center [866, 142] width 64 height 35
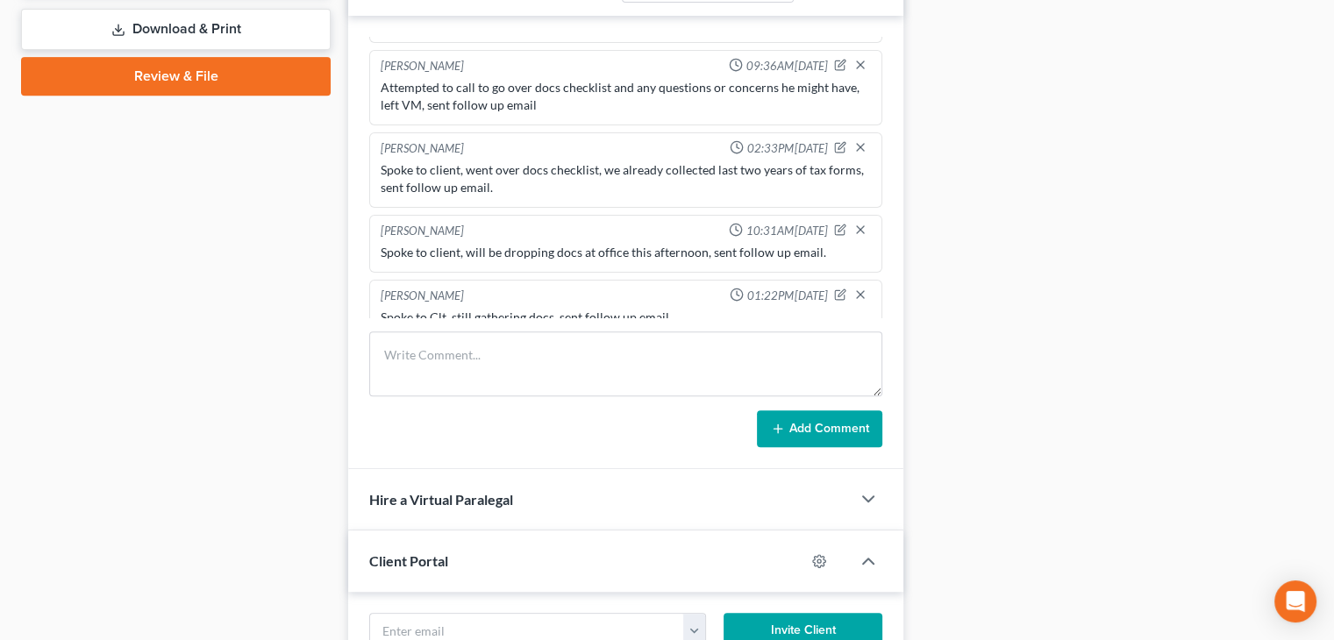
scroll to position [972, 0]
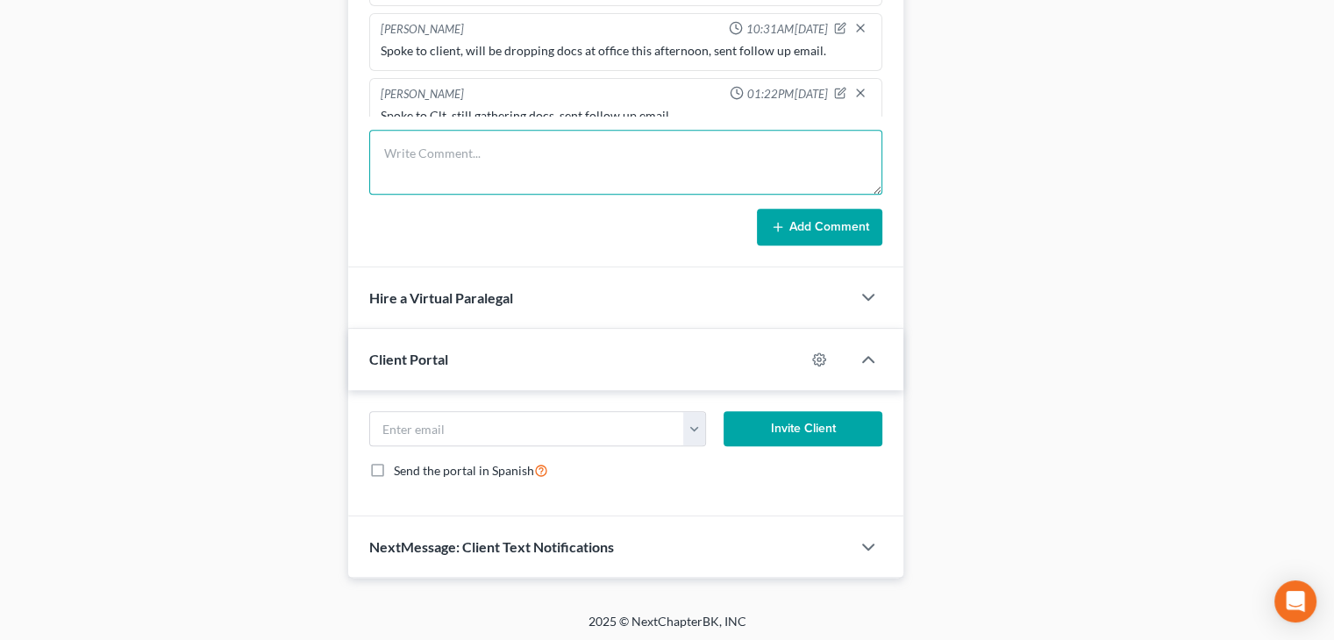
click at [566, 141] on textarea at bounding box center [625, 162] width 513 height 65
click at [459, 152] on textarea "Spoke to clt," at bounding box center [625, 162] width 513 height 65
paste textarea "Spoke to client, still gathering docs, sent follow up email. Lacking 3 months o…"
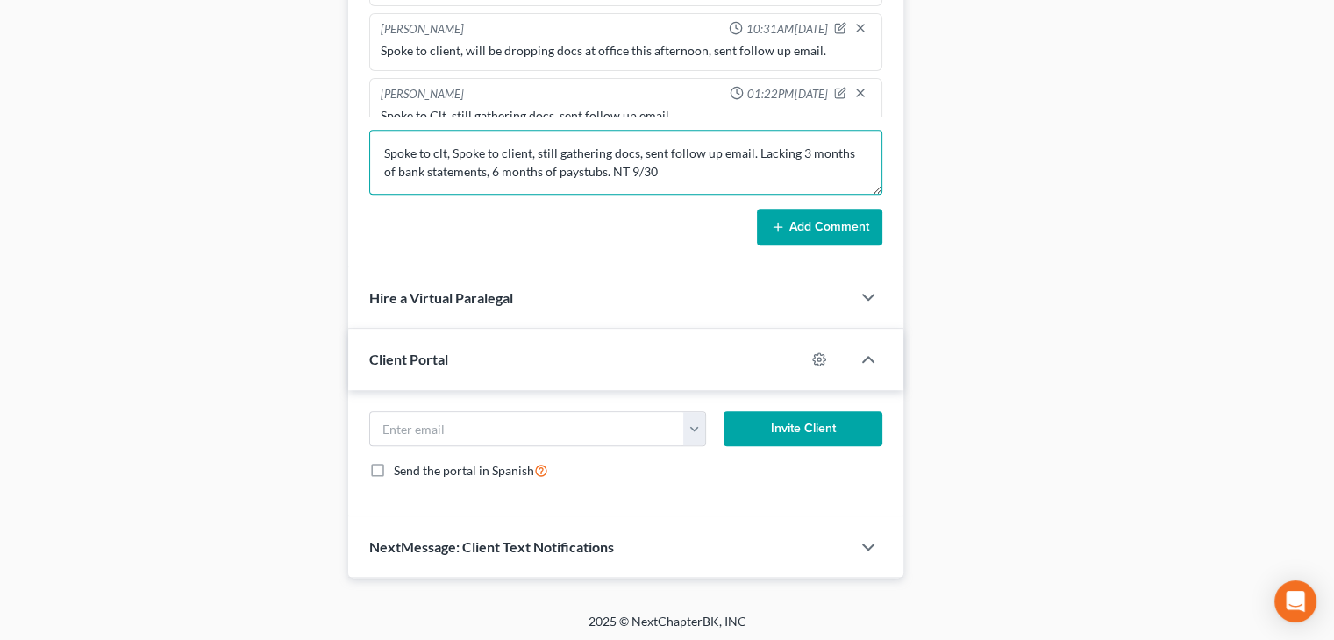
click at [450, 152] on textarea "Spoke to clt, Spoke to client, still gathering docs, sent follow up email. Lack…" at bounding box center [625, 162] width 513 height 65
click at [631, 169] on textarea "Spoke to client, still gathering docs, sent follow up email. Lacking 3 months o…" at bounding box center [625, 162] width 513 height 65
type textarea "Spoke to client, still gathering docs, sent follow up email. Lacking 3 months o…"
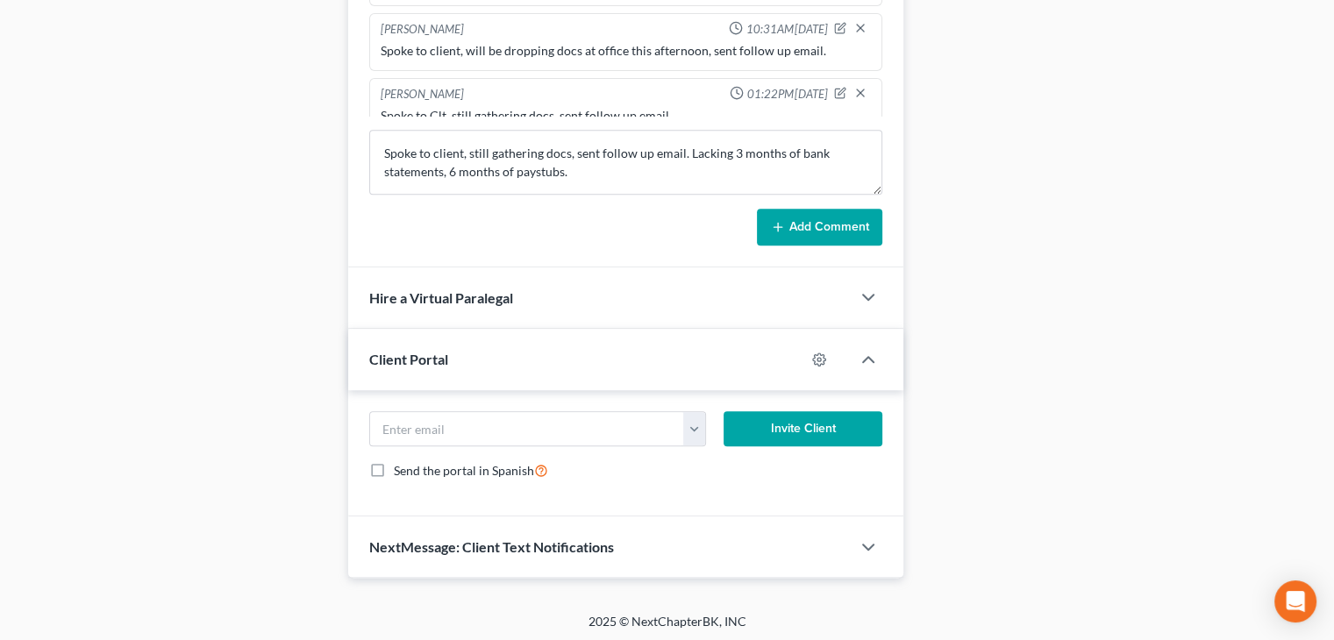
click at [766, 229] on button "Add Comment" at bounding box center [819, 227] width 125 height 37
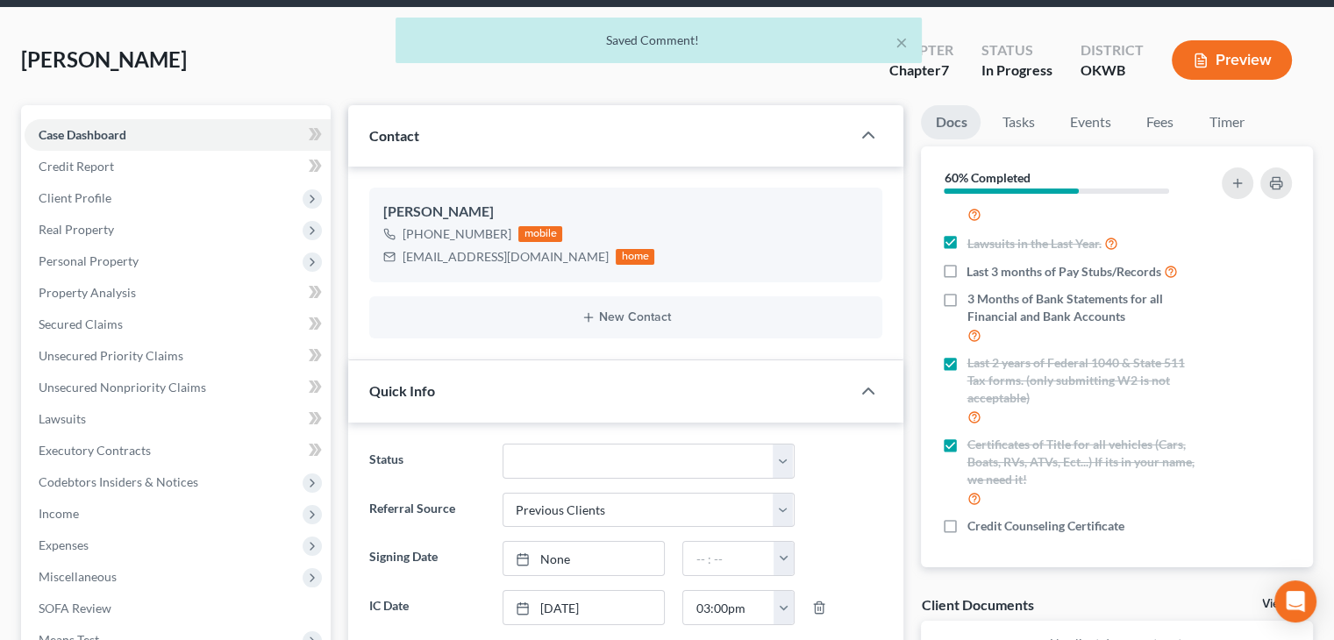
scroll to position [0, 0]
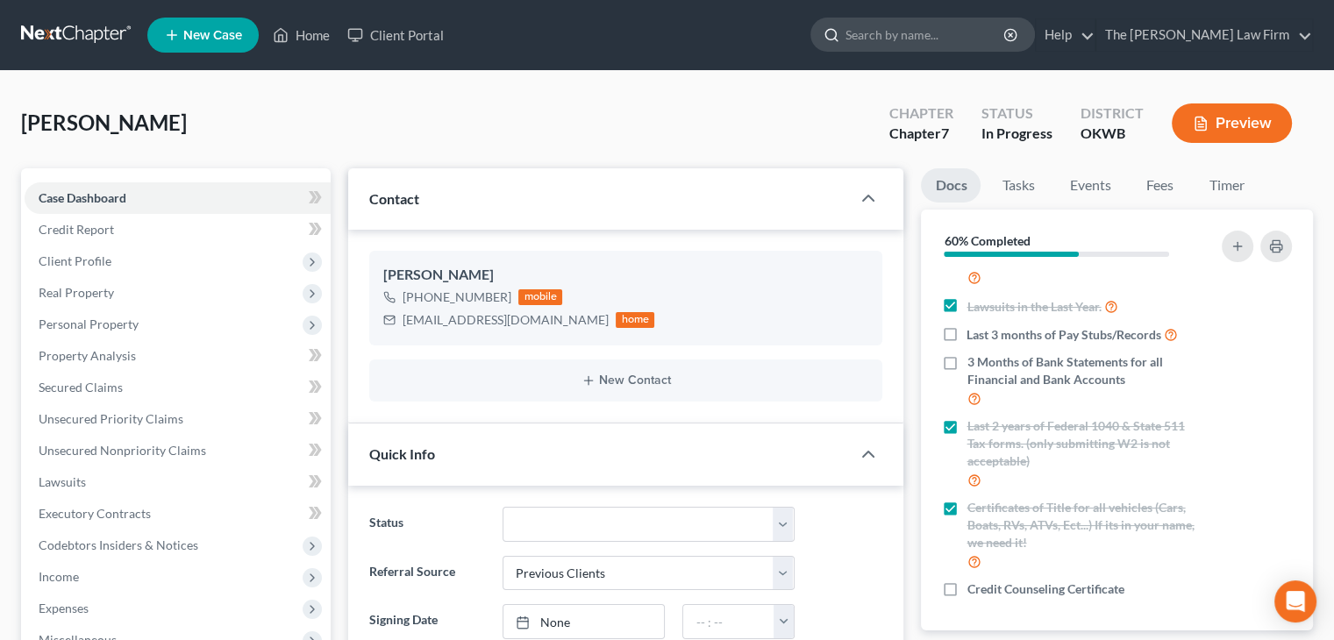
click at [931, 43] on input "search" at bounding box center [926, 34] width 161 height 32
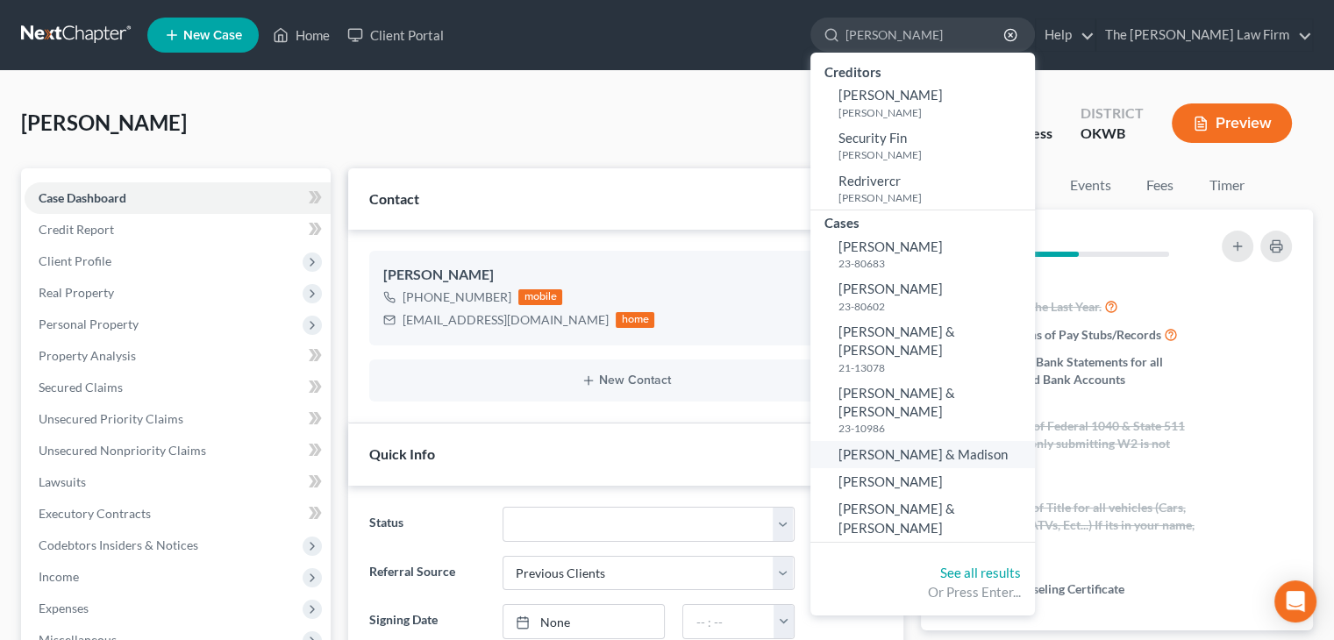
type input "[PERSON_NAME]"
click at [949, 447] on span "[PERSON_NAME] & Madison" at bounding box center [923, 455] width 169 height 16
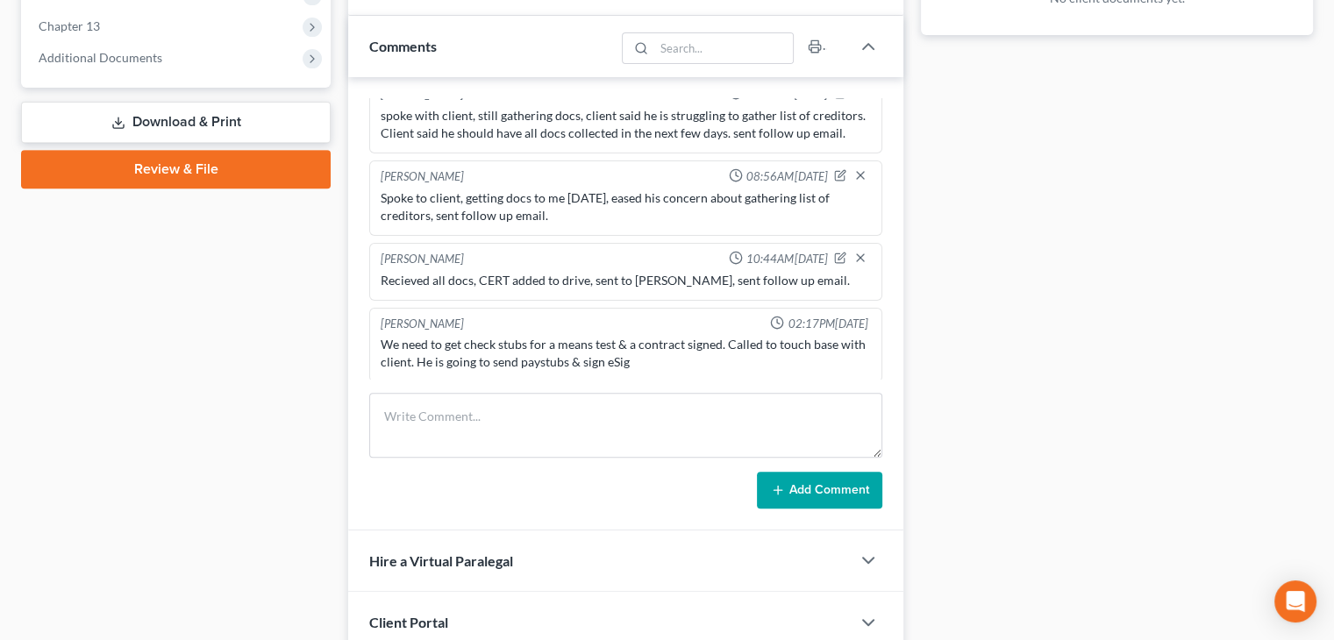
scroll to position [847, 0]
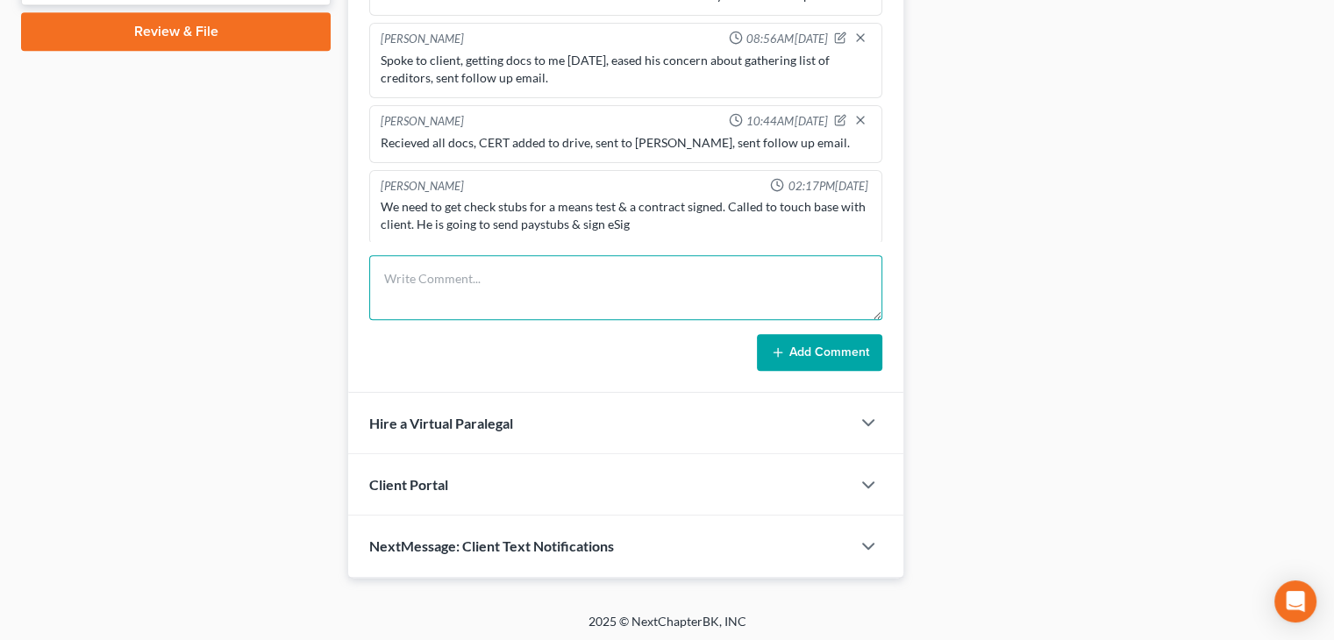
click at [592, 276] on textarea at bounding box center [625, 287] width 513 height 65
type textarea "Attempted to call, LVM, sent follow up email."
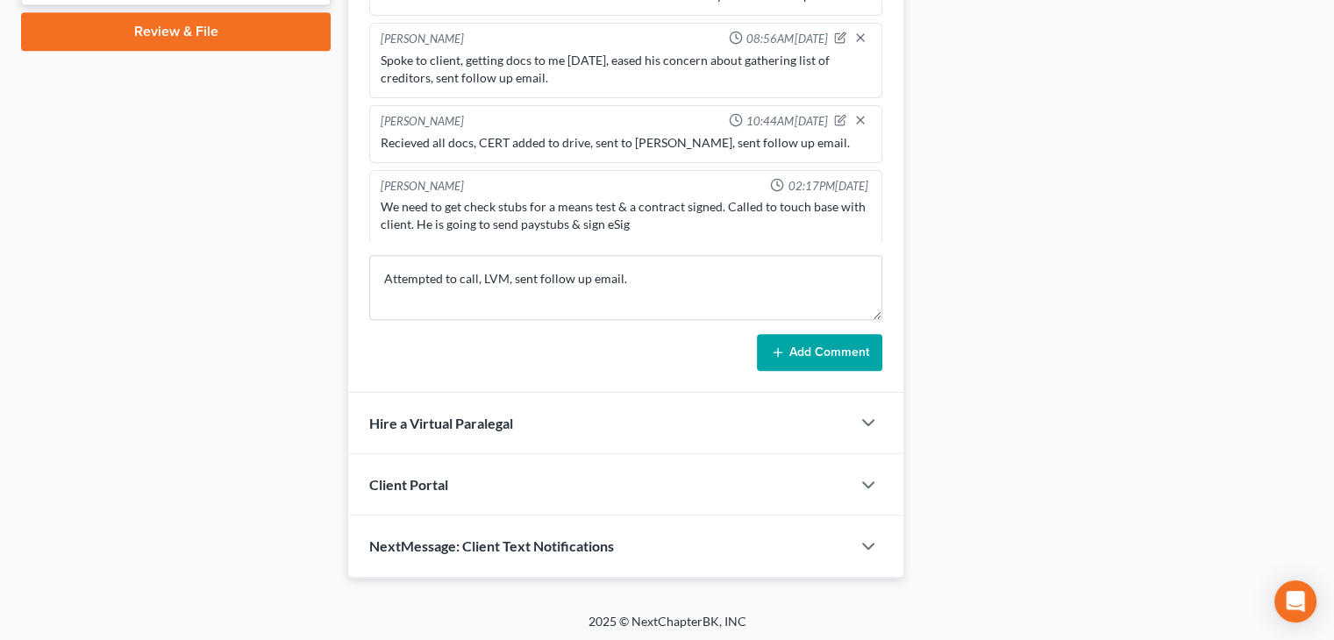
click at [789, 360] on button "Add Comment" at bounding box center [819, 352] width 125 height 37
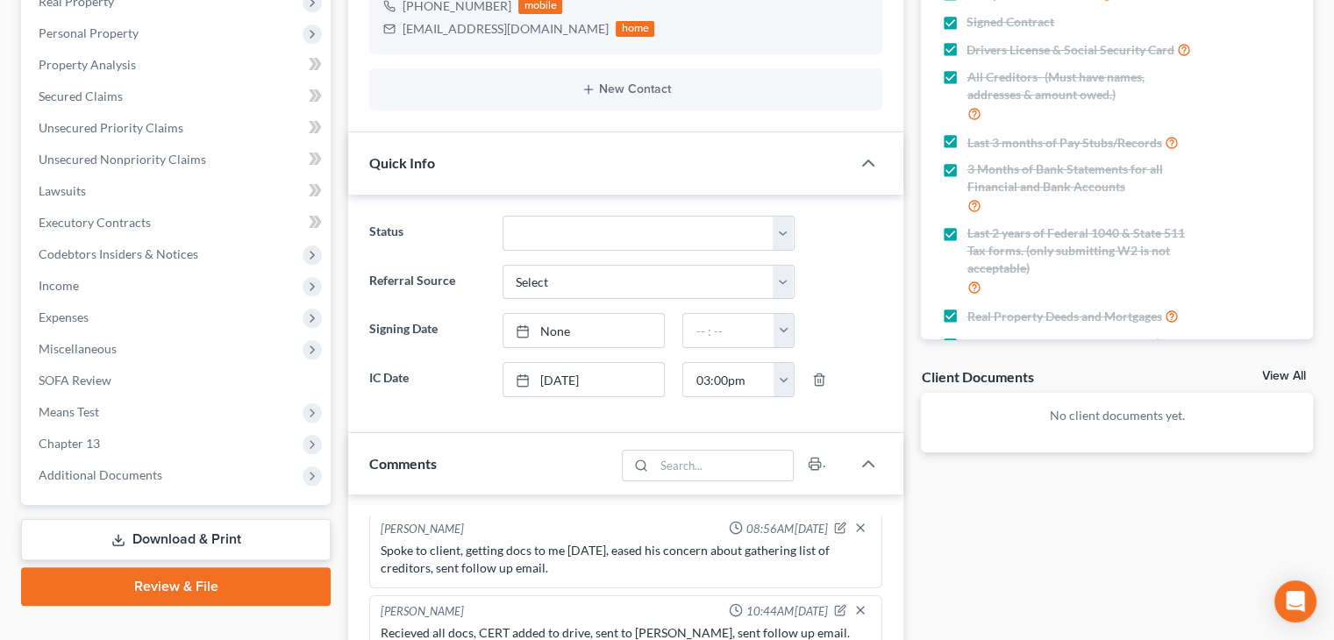
scroll to position [0, 0]
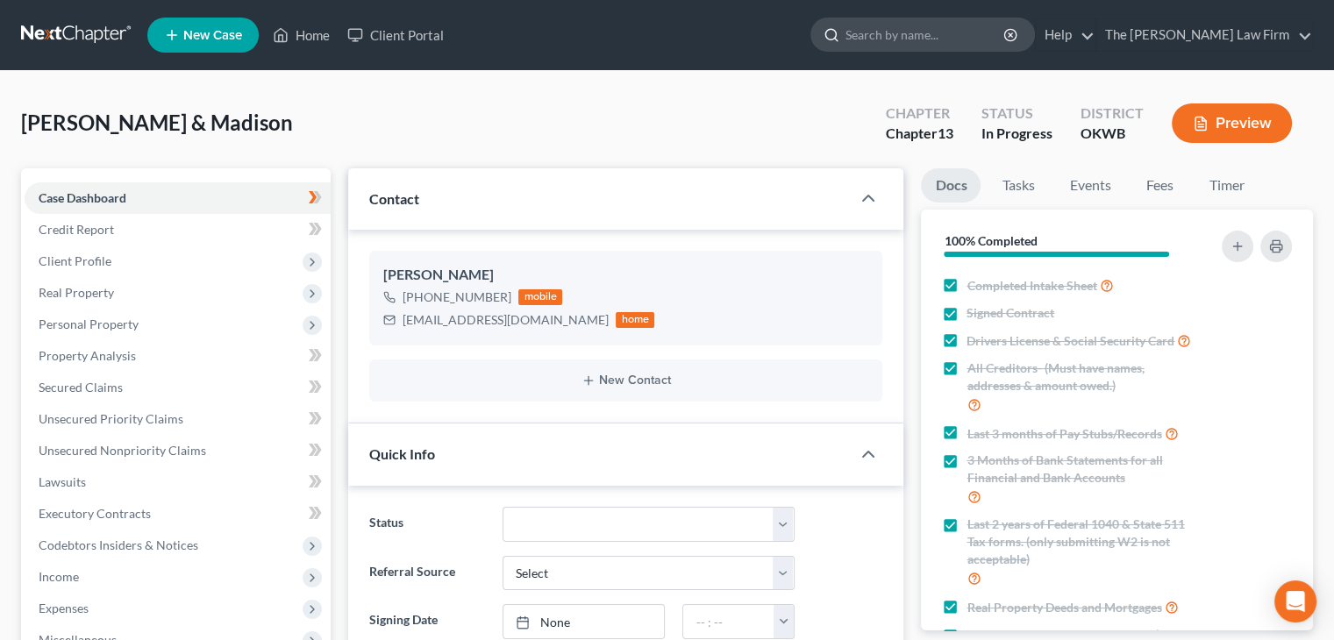
click at [993, 39] on input "search" at bounding box center [926, 34] width 161 height 32
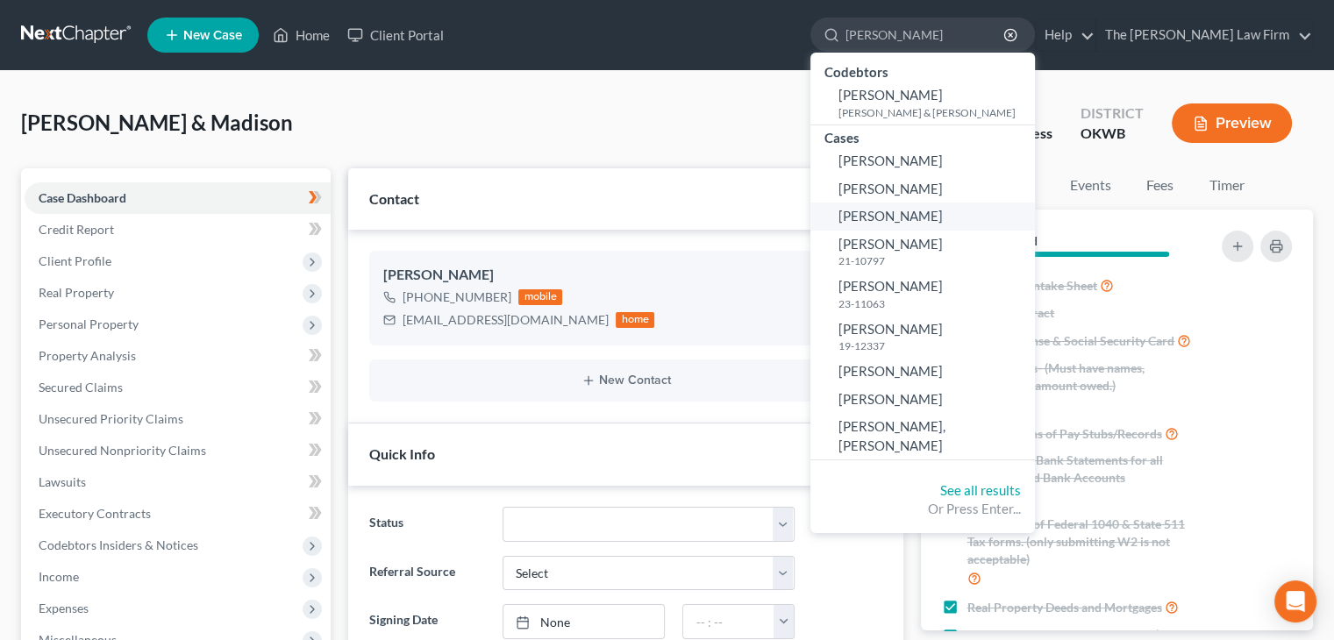
type input "[PERSON_NAME]"
click at [914, 215] on span "[PERSON_NAME]" at bounding box center [891, 216] width 104 height 16
select select "6"
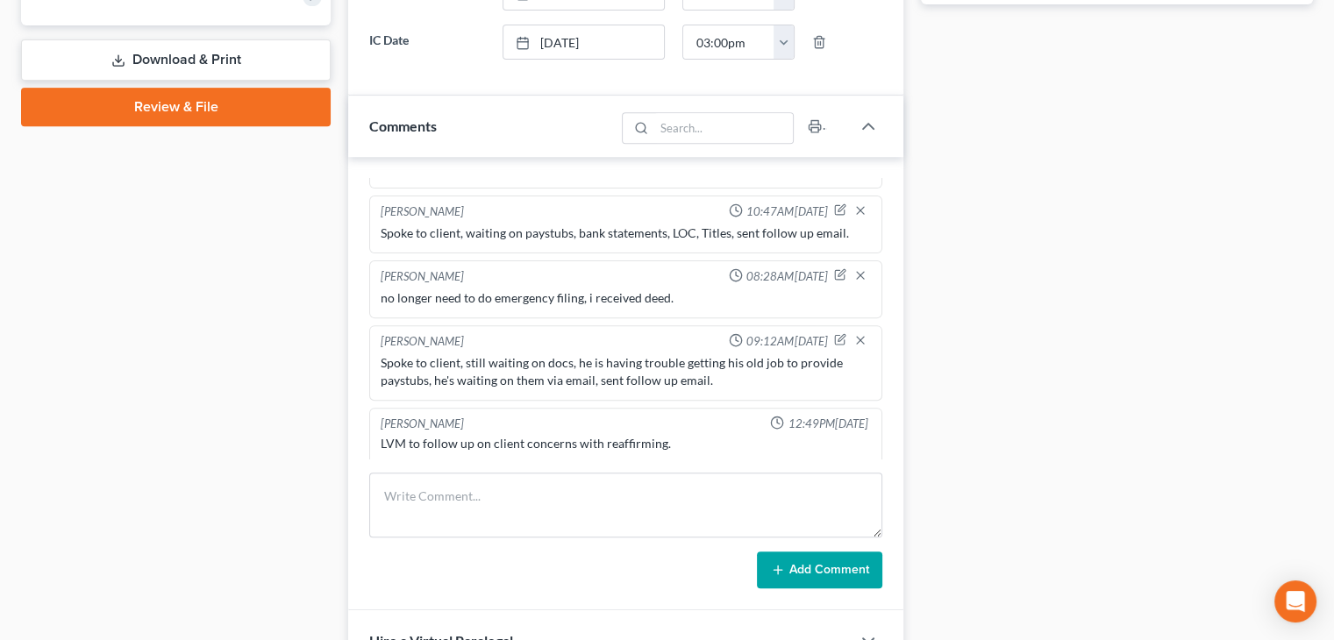
scroll to position [784, 0]
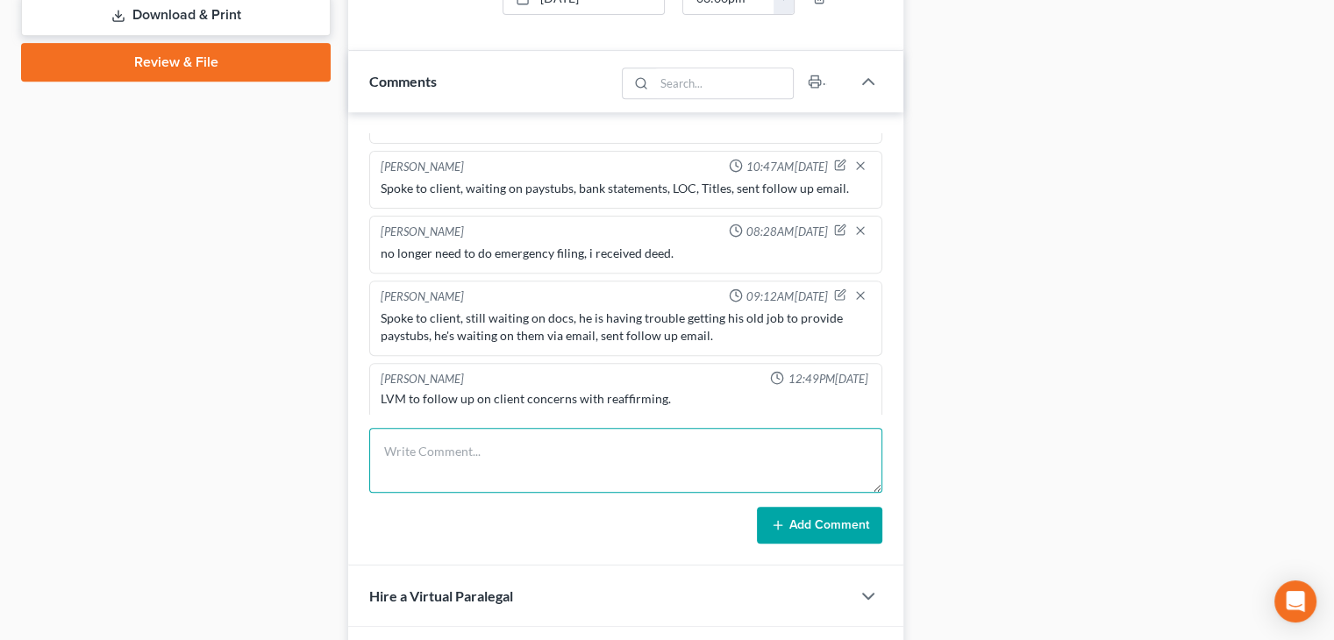
click at [792, 432] on textarea at bounding box center [625, 460] width 513 height 65
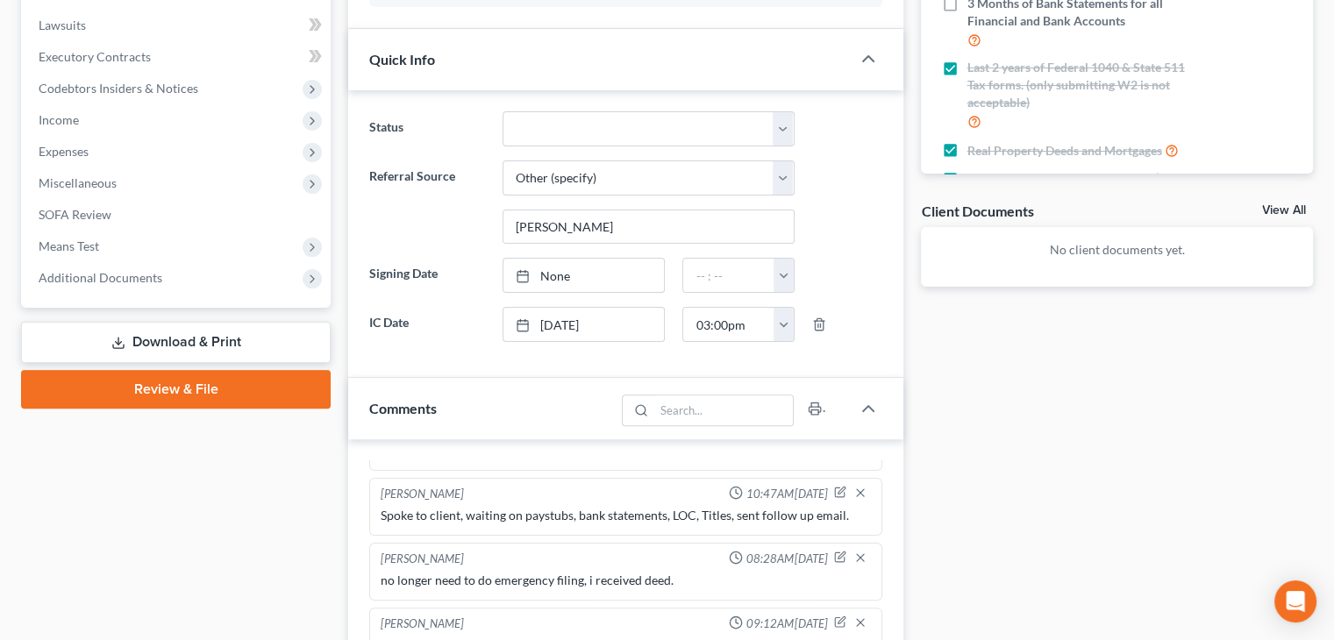
scroll to position [804, 0]
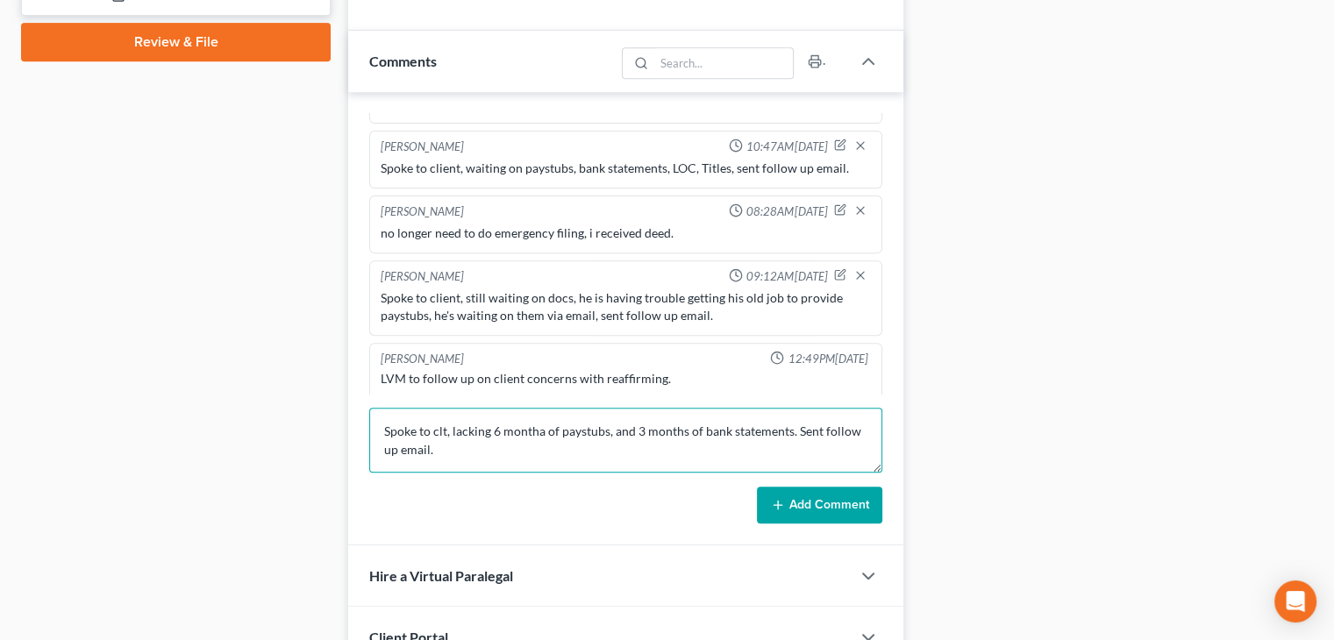
type textarea "Spoke to clt, lacking 6 montha of paystubs, and 3 months of bank statements. Se…"
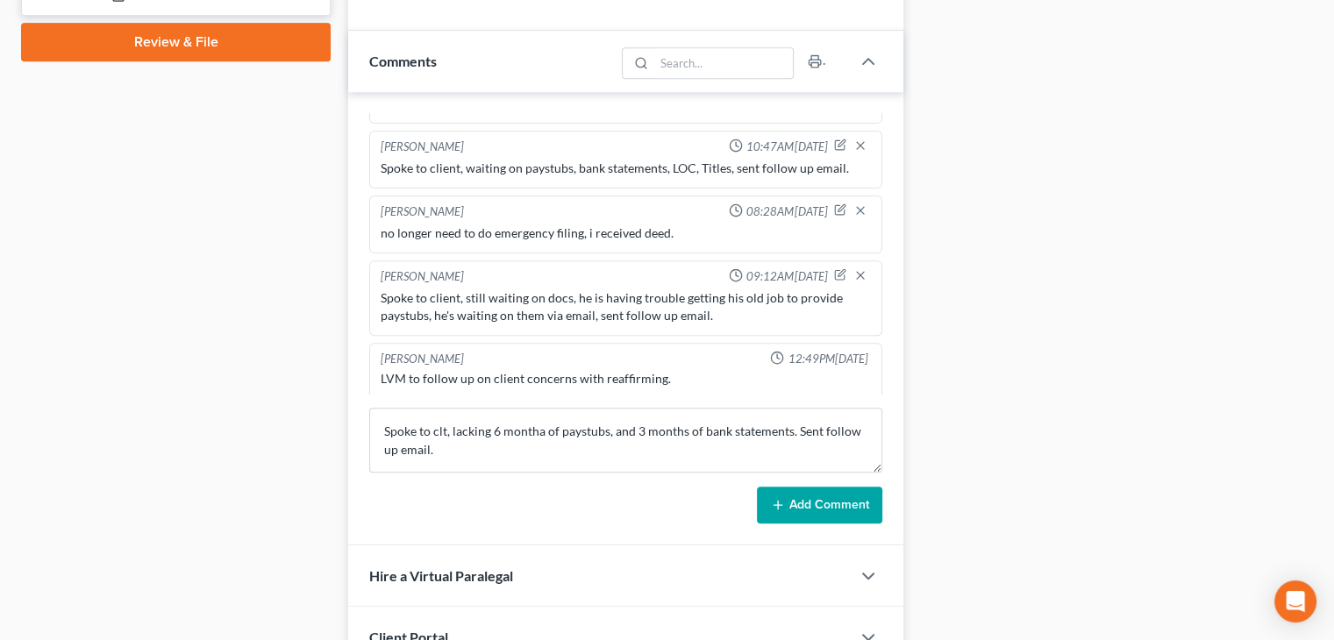
click at [779, 487] on button "Add Comment" at bounding box center [819, 505] width 125 height 37
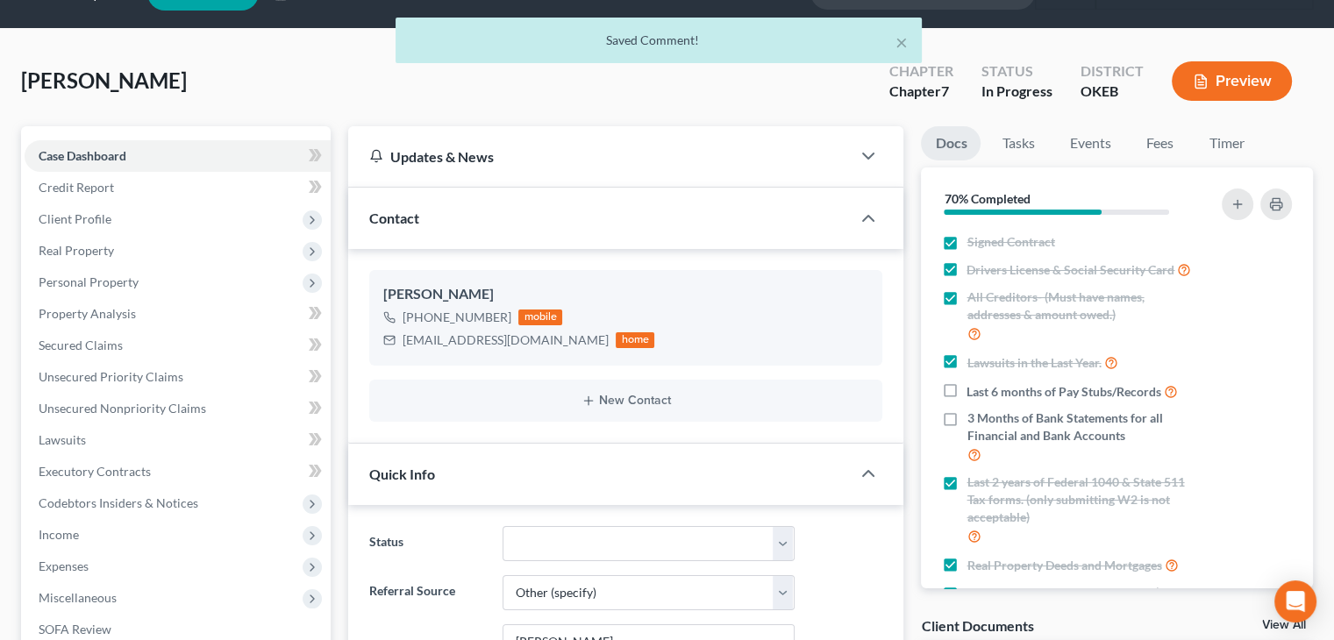
scroll to position [0, 0]
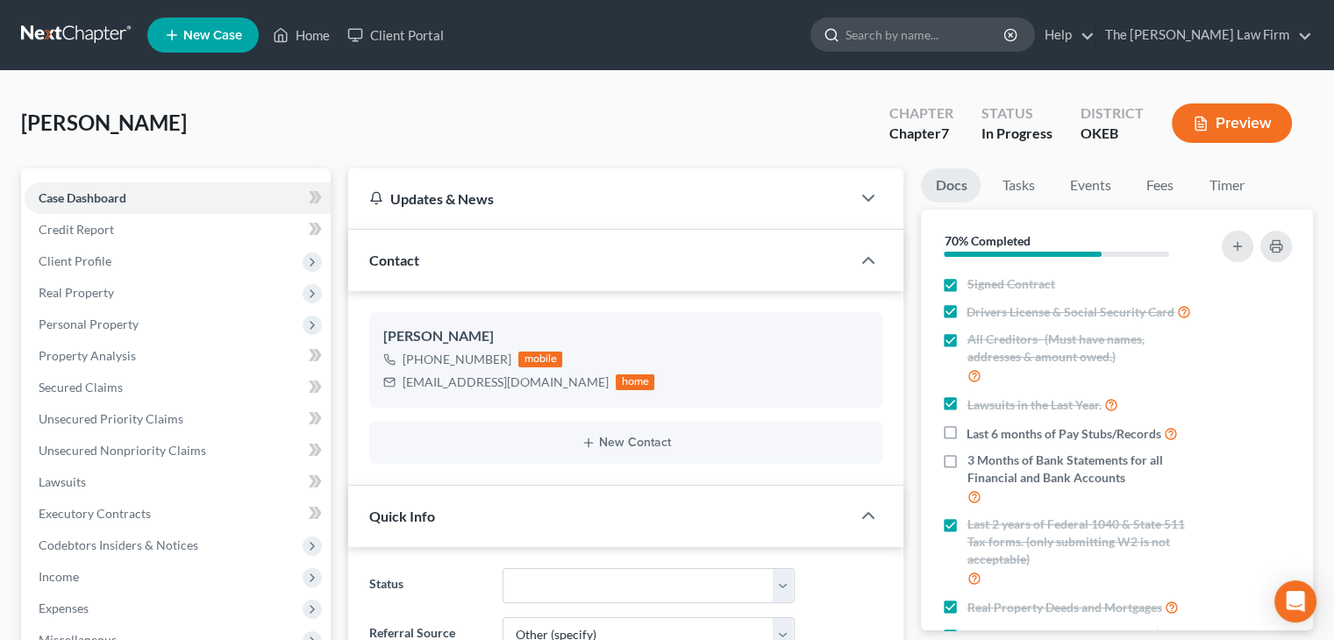
click at [947, 43] on input "search" at bounding box center [926, 34] width 161 height 32
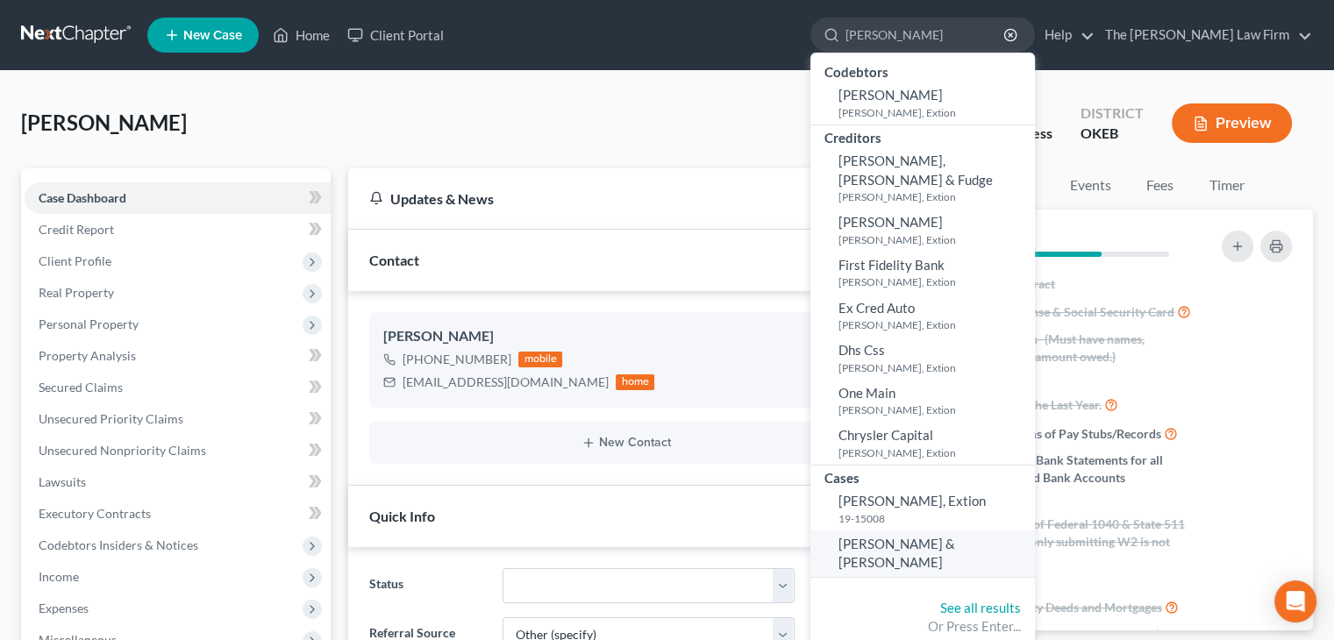
type input "[PERSON_NAME]"
click at [940, 536] on span "[PERSON_NAME] & [PERSON_NAME]" at bounding box center [897, 553] width 117 height 34
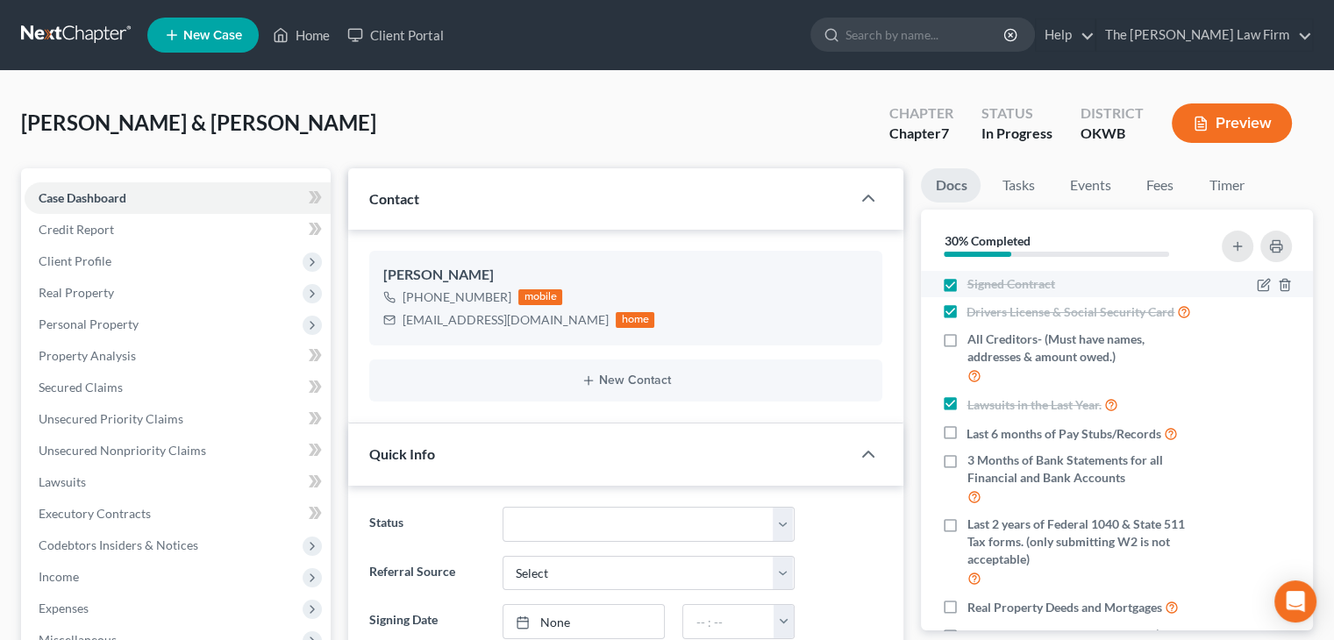
scroll to position [145, 0]
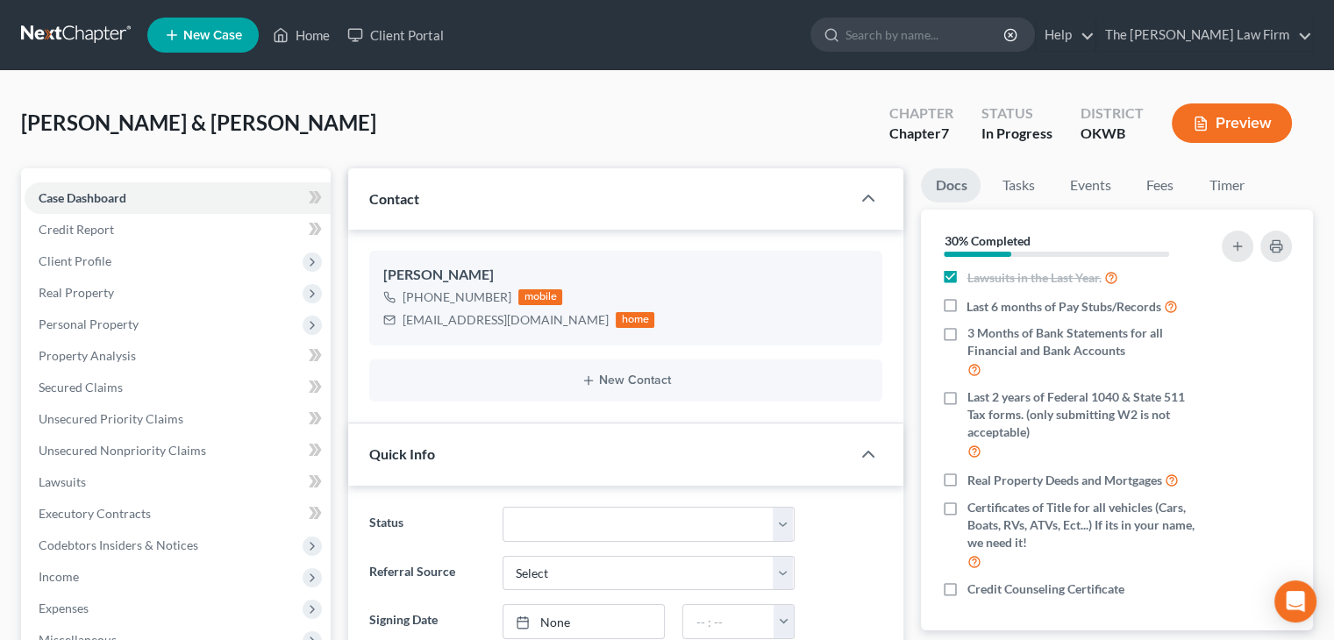
click at [960, 54] on ul "New Case Home Client Portal - No Result - See all results Or Press Enter... Hel…" at bounding box center [730, 35] width 1166 height 46
click at [958, 51] on div at bounding box center [923, 35] width 225 height 34
click at [958, 38] on input "search" at bounding box center [926, 34] width 161 height 32
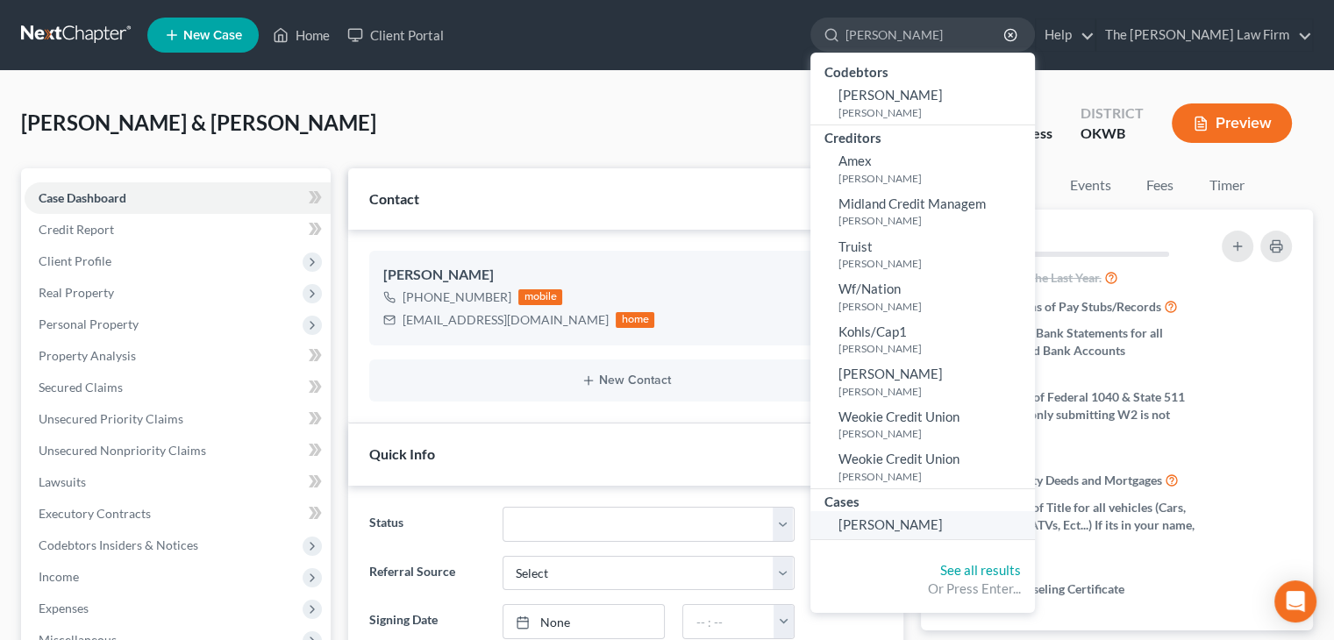
type input "[PERSON_NAME]"
click at [943, 529] on span "[PERSON_NAME]" at bounding box center [891, 525] width 104 height 16
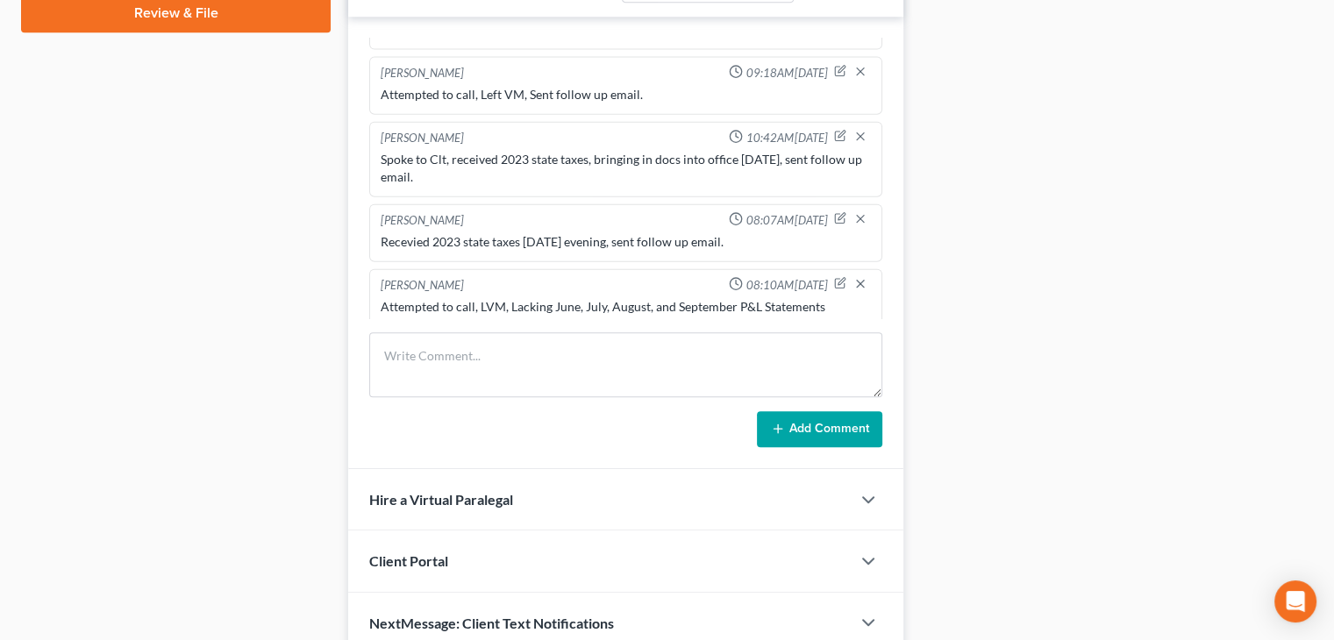
scroll to position [833, 0]
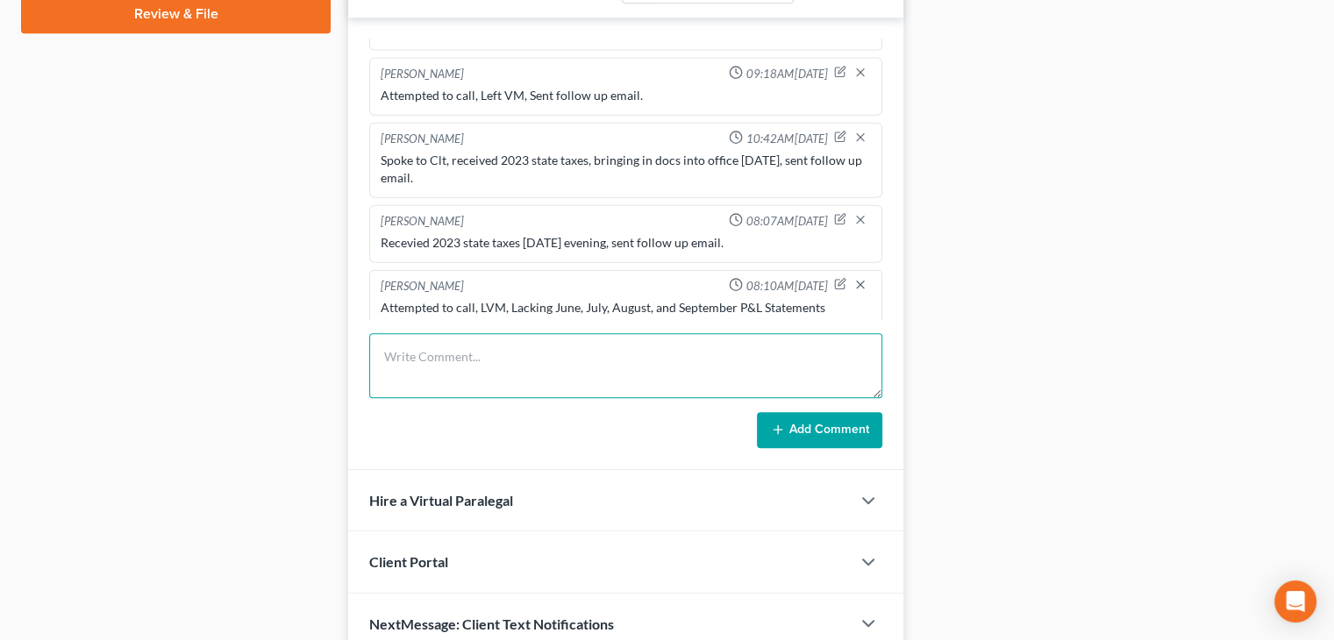
click at [621, 376] on textarea at bounding box center [625, 365] width 513 height 65
type textarea "Attempted to call, LVM, left text, sent follow up email."
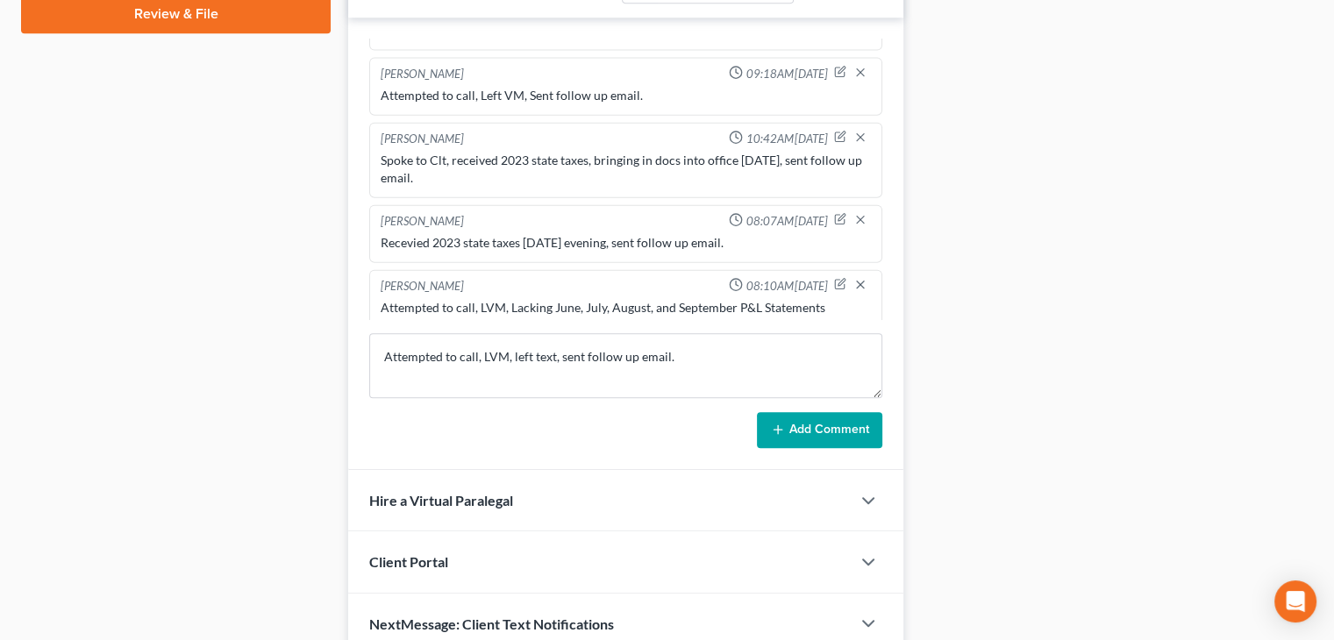
click at [814, 422] on button "Add Comment" at bounding box center [819, 430] width 125 height 37
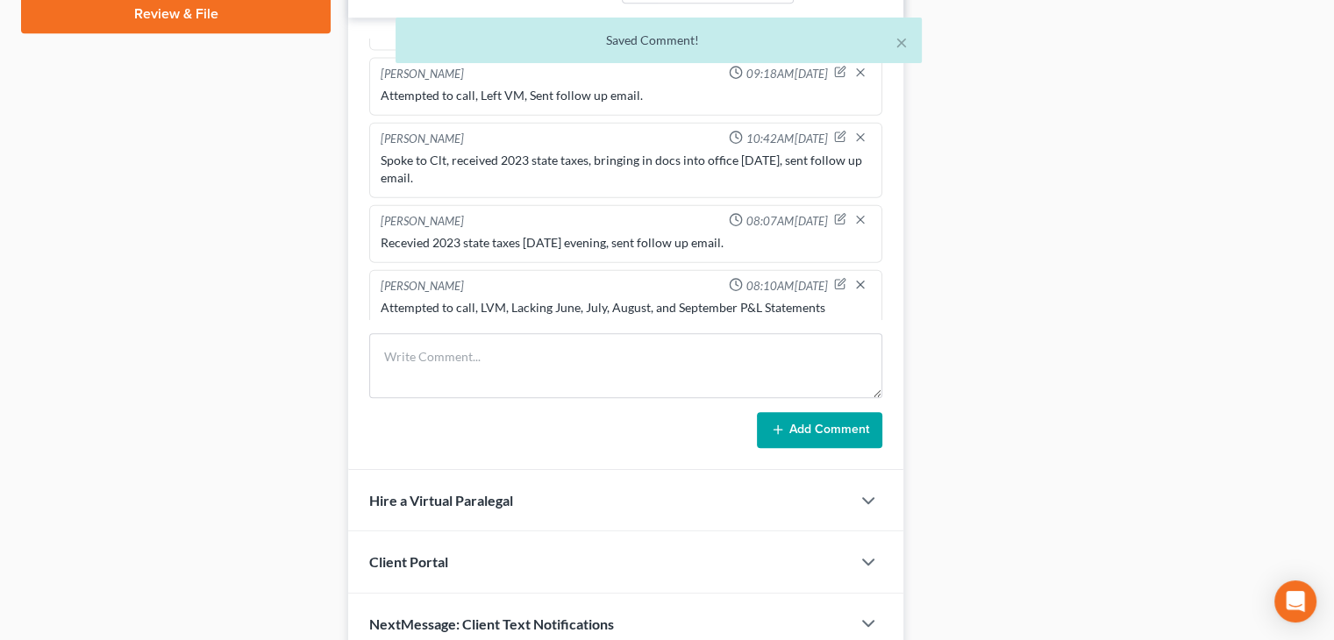
scroll to position [4209, 0]
